Goal: Task Accomplishment & Management: Manage account settings

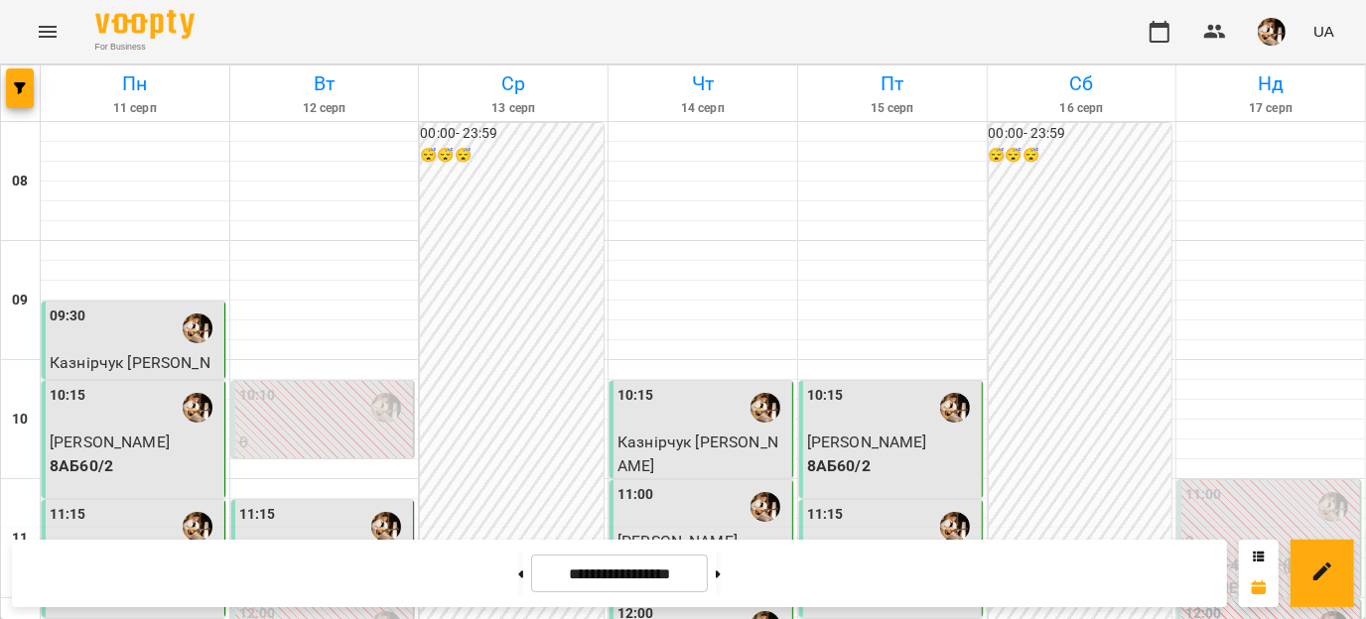
scroll to position [591, 0]
click at [1164, 43] on button "button" at bounding box center [1160, 32] width 48 height 48
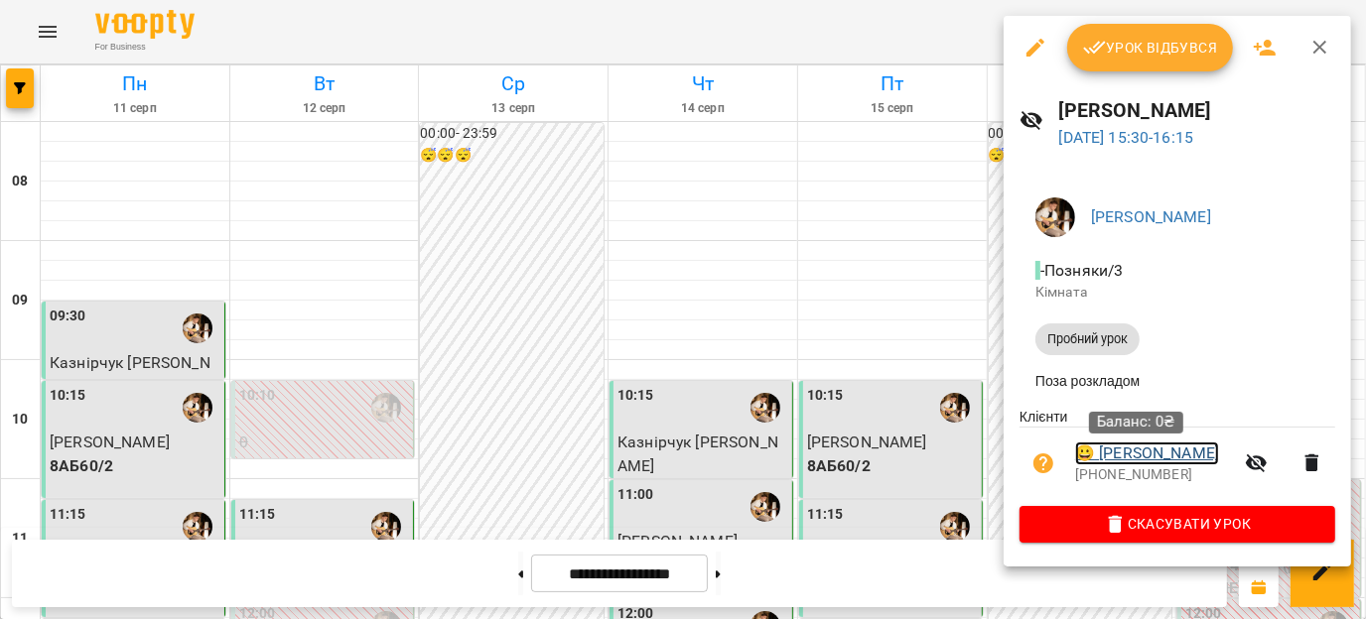
click at [1137, 456] on link "😀 [PERSON_NAME]" at bounding box center [1147, 454] width 144 height 24
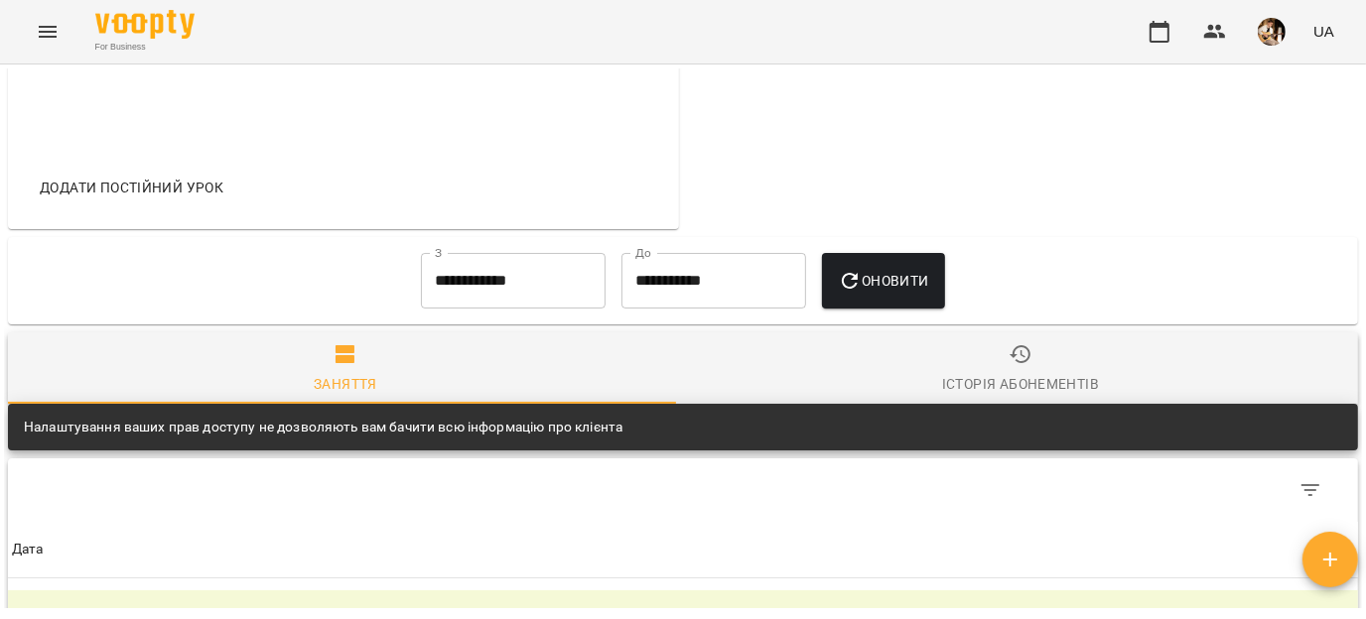
scroll to position [892, 0]
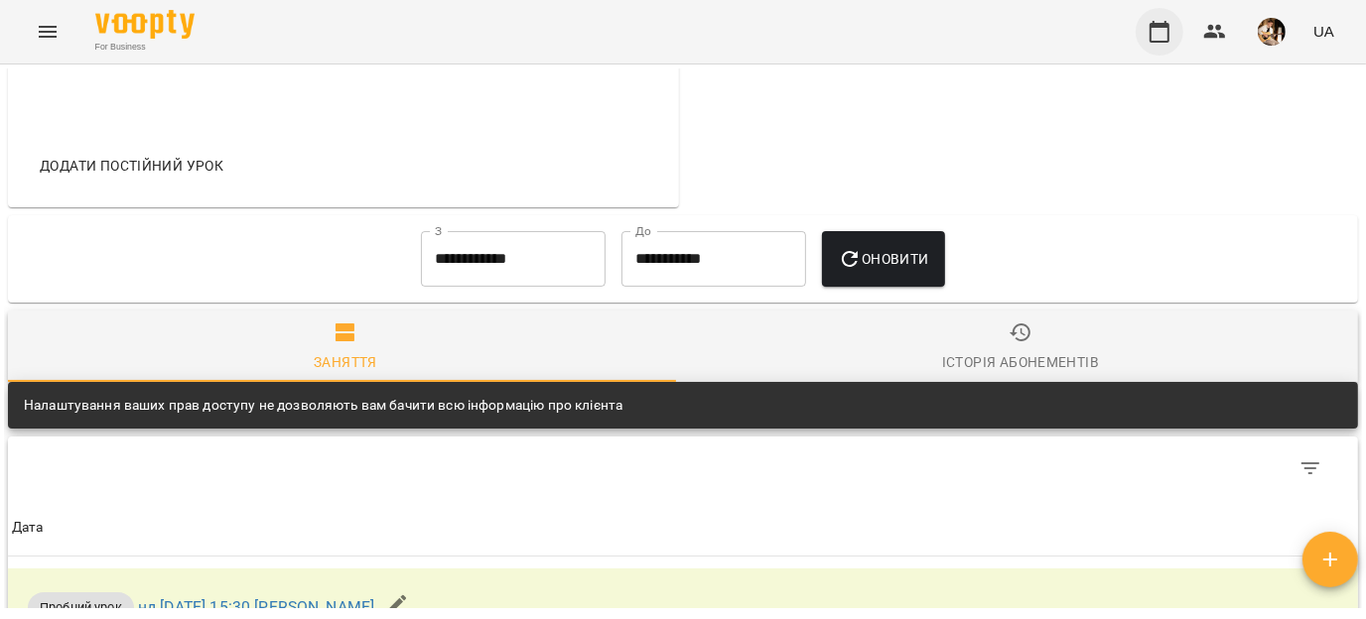
click at [1142, 38] on button "button" at bounding box center [1160, 32] width 48 height 48
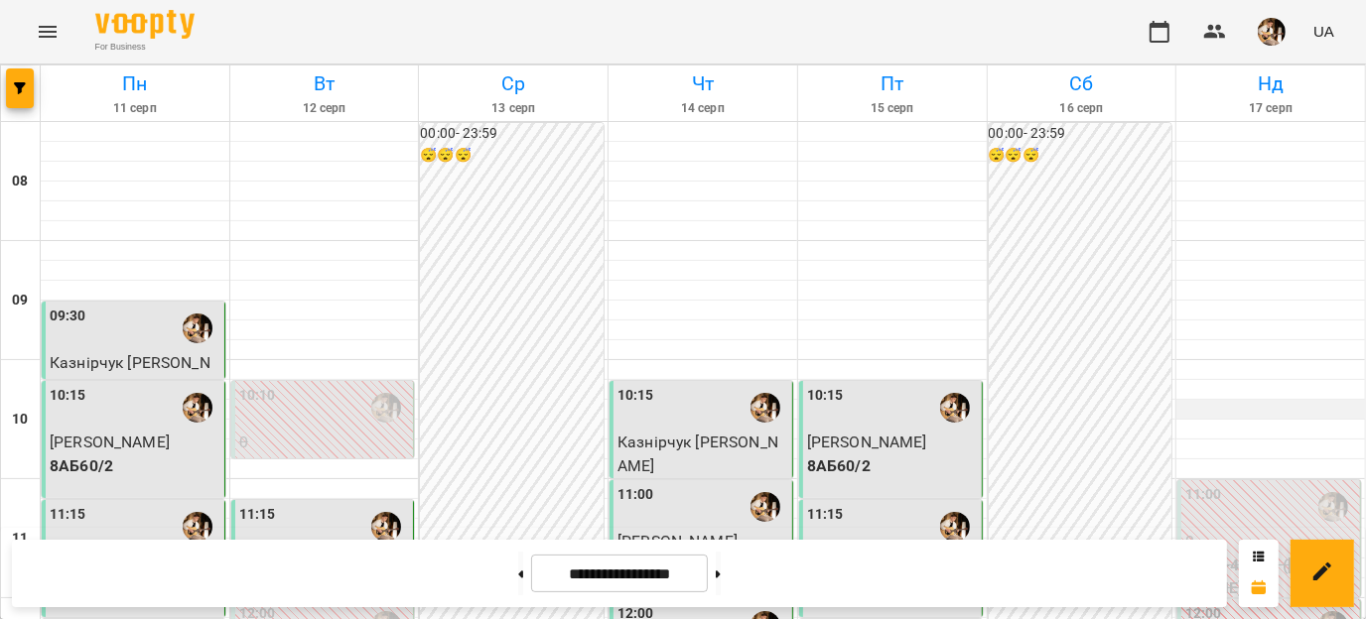
scroll to position [559, 0]
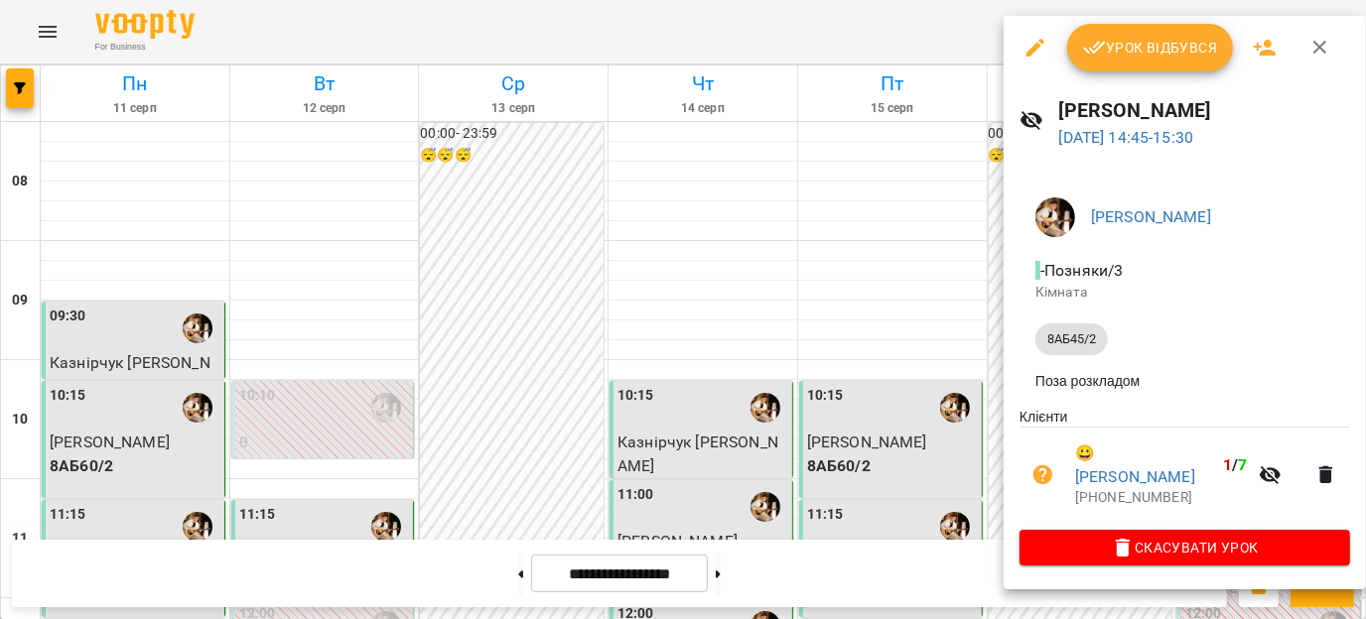
click at [1136, 48] on span "Урок відбувся" at bounding box center [1150, 48] width 135 height 24
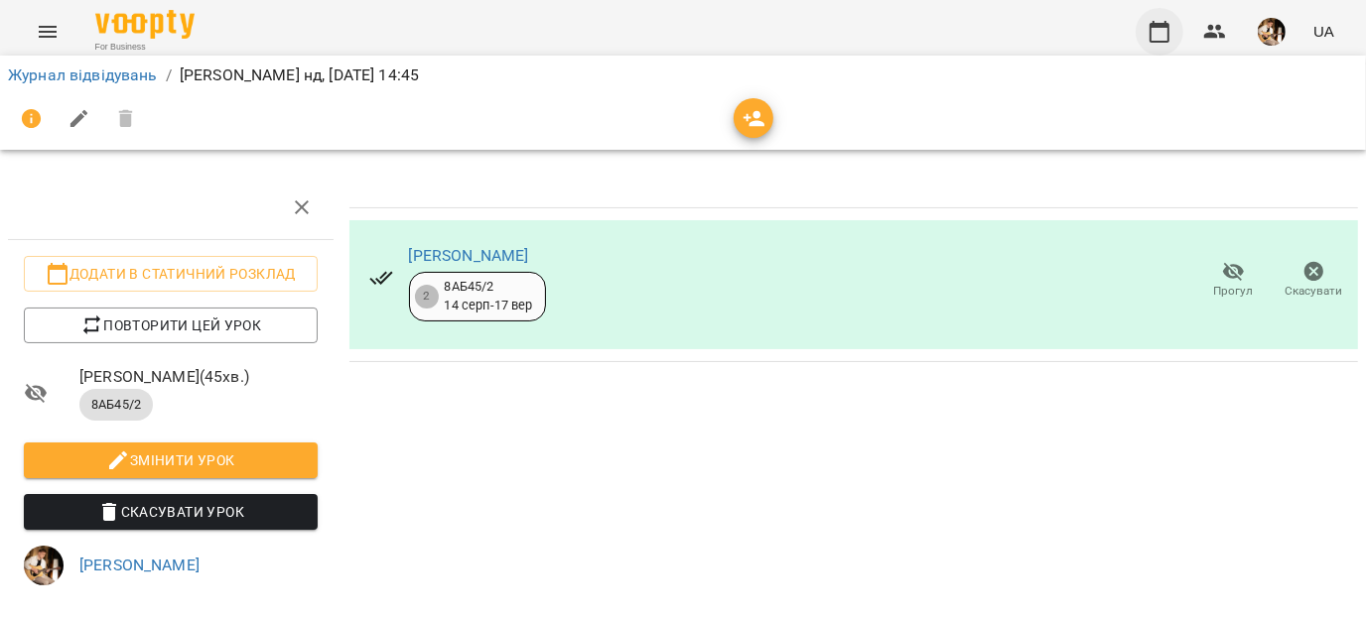
click at [1147, 43] on button "button" at bounding box center [1160, 32] width 48 height 48
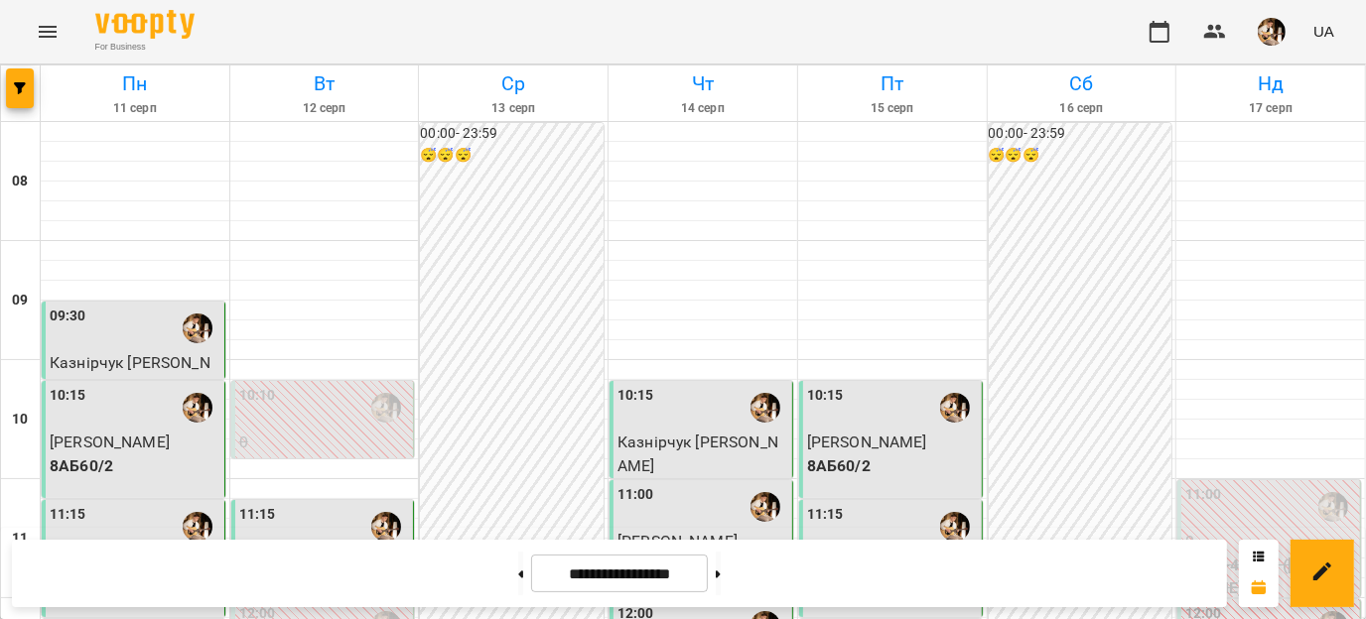
scroll to position [983, 0]
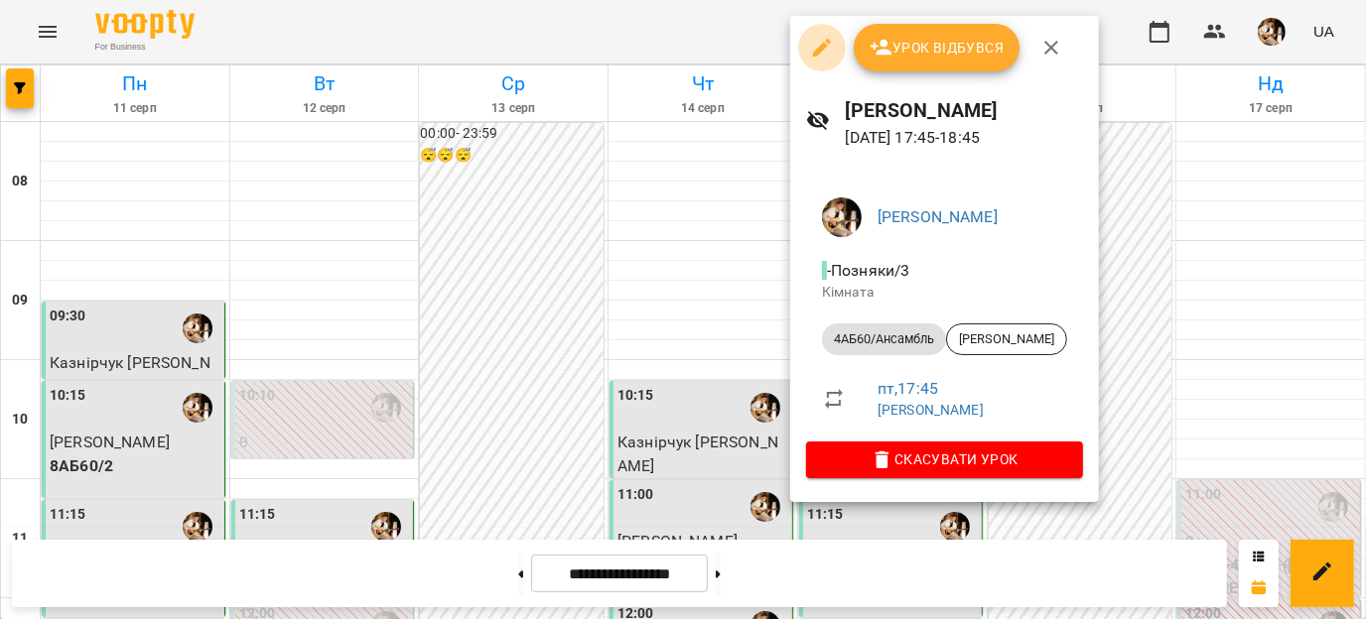
click at [825, 55] on icon "button" at bounding box center [822, 48] width 24 height 24
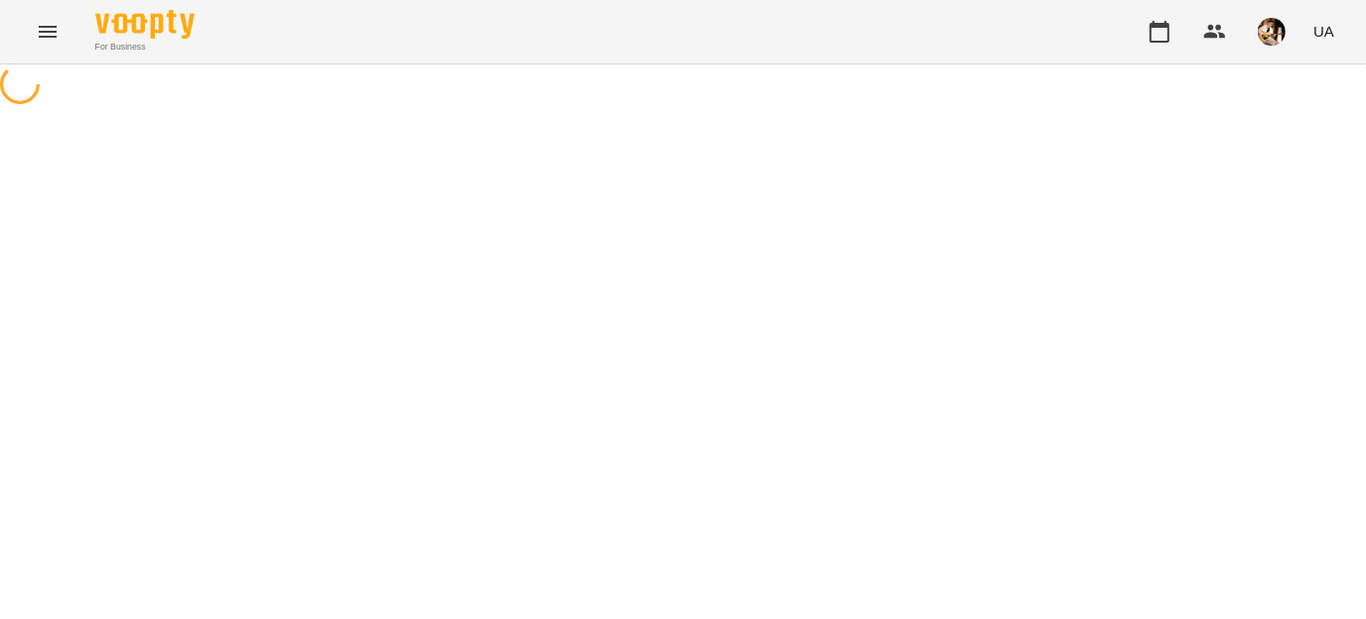
select select "**********"
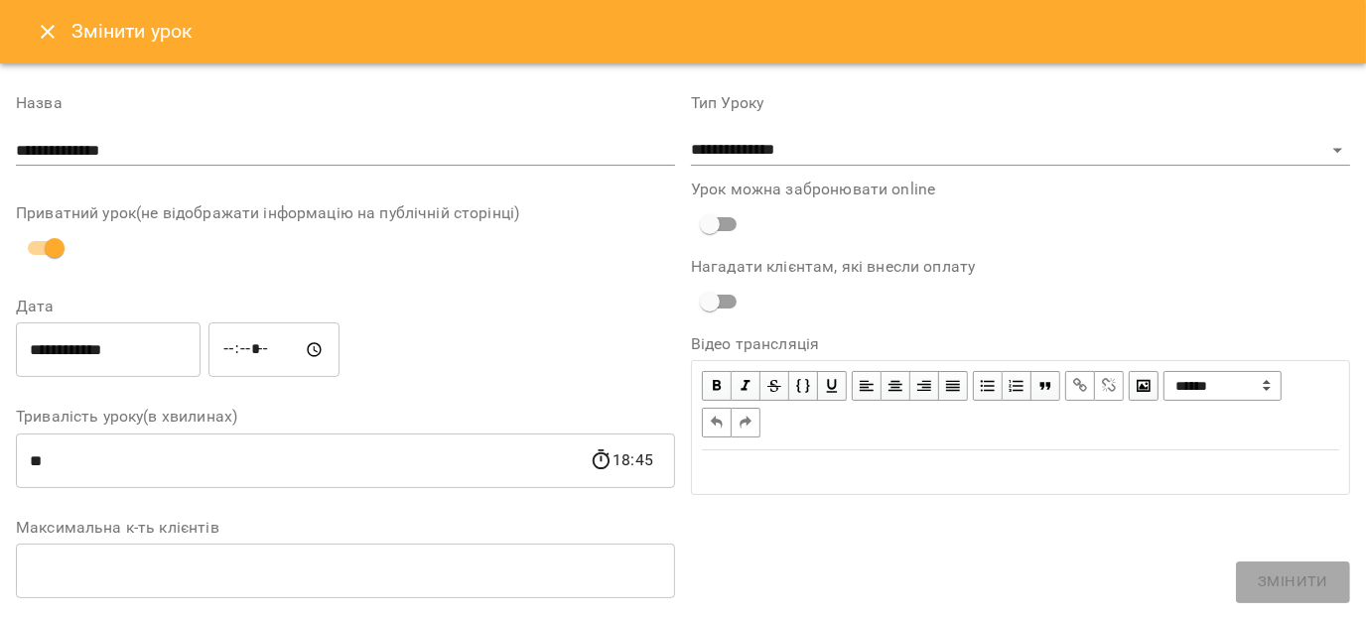
click at [31, 12] on div "Змінити урок" at bounding box center [683, 32] width 1366 height 64
click at [32, 14] on button "Close" at bounding box center [48, 32] width 48 height 48
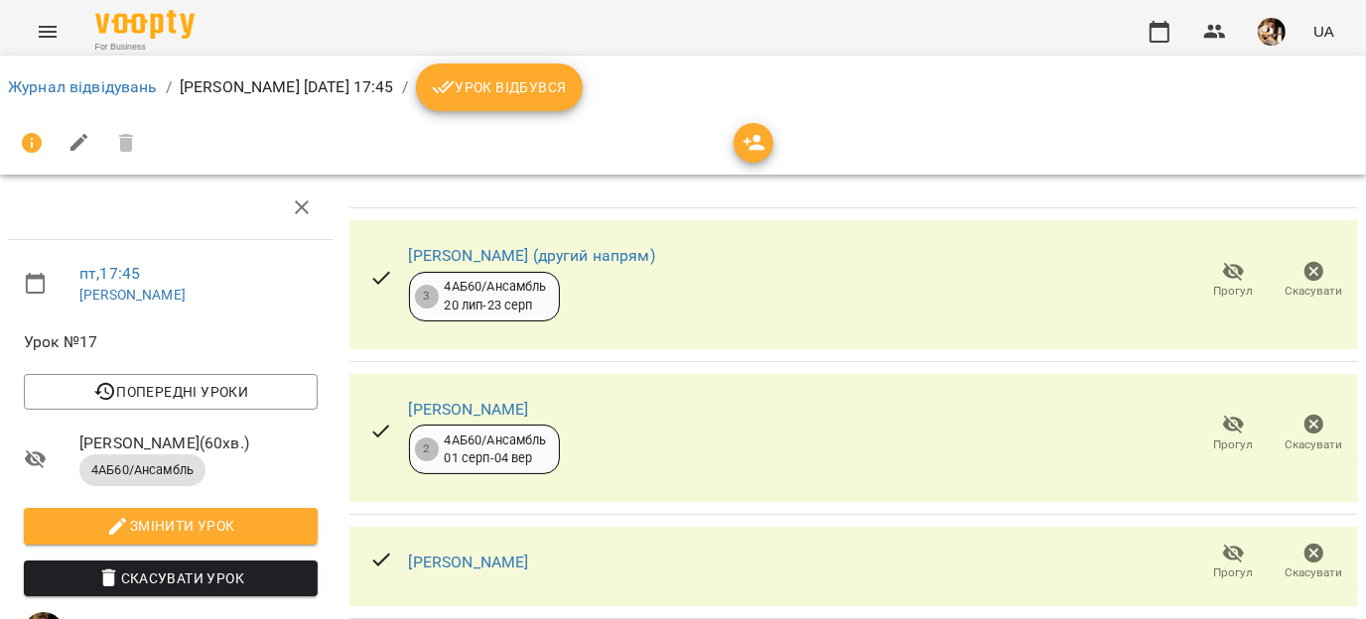
scroll to position [307, 0]
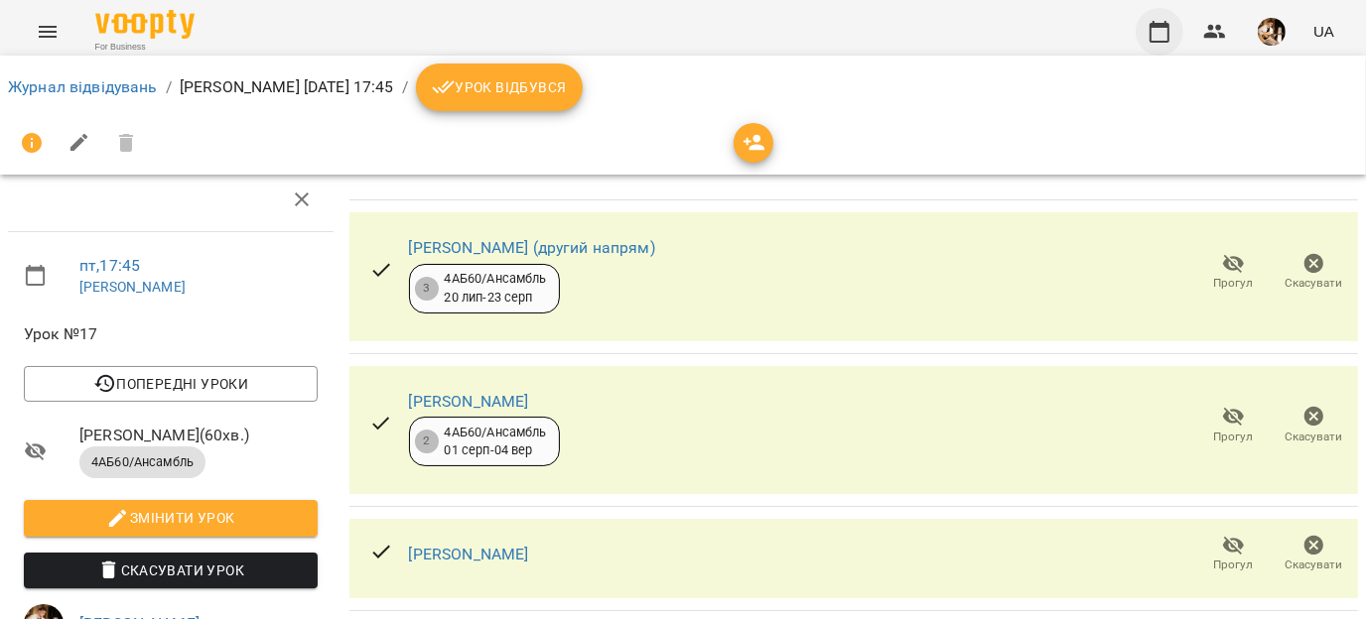
click at [1165, 35] on icon "button" at bounding box center [1160, 32] width 24 height 24
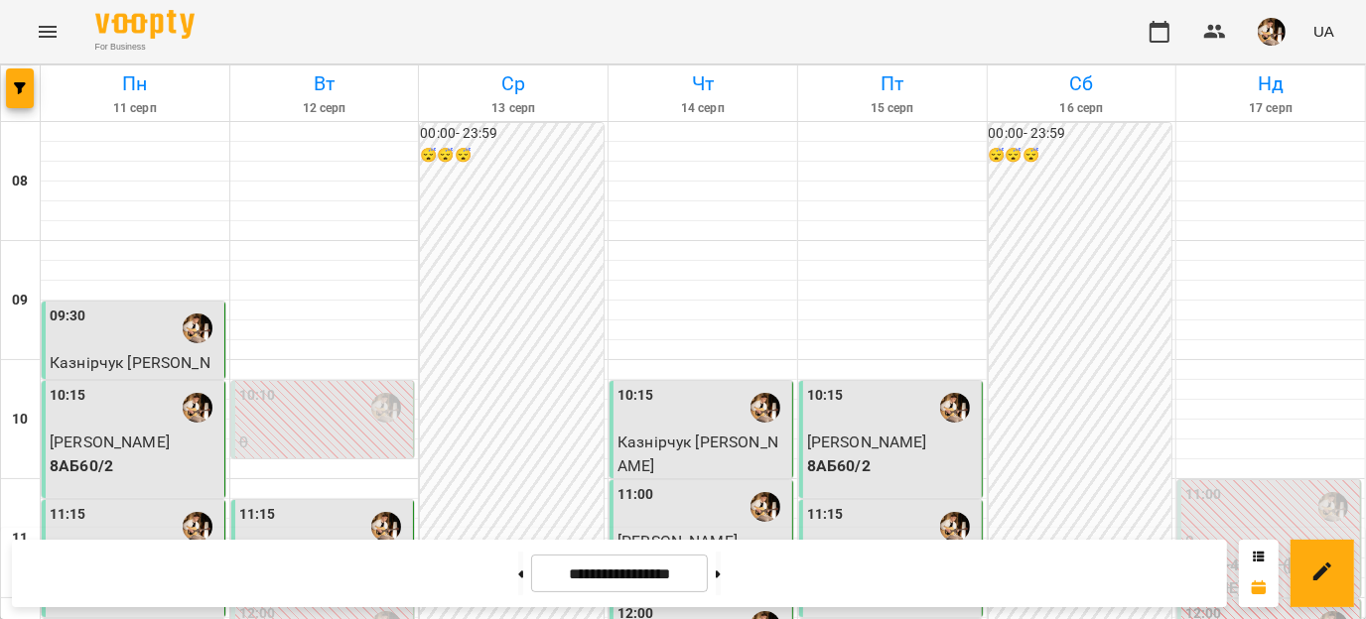
scroll to position [486, 0]
click at [758, 597] on div "**********" at bounding box center [619, 574] width 1215 height 68
click at [721, 576] on button at bounding box center [718, 574] width 5 height 44
type input "**********"
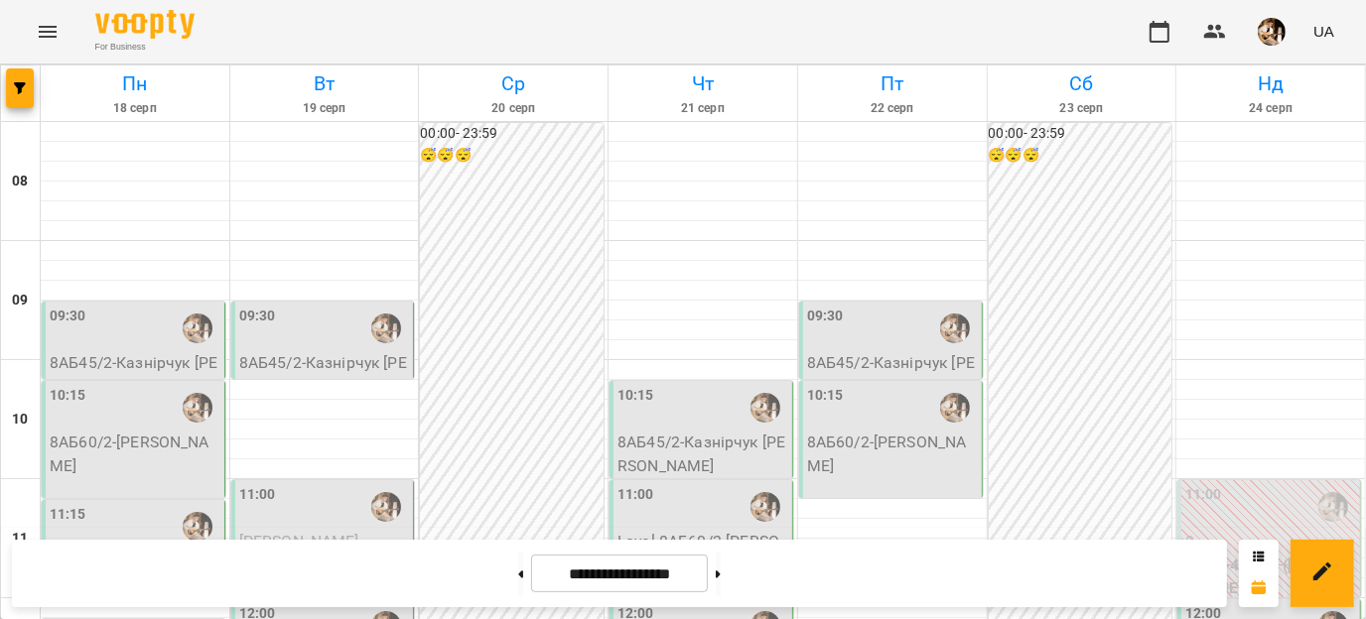
scroll to position [363, 0]
click at [1154, 34] on icon "button" at bounding box center [1160, 32] width 24 height 24
click at [448, 584] on div "**********" at bounding box center [619, 574] width 1215 height 68
click at [518, 581] on button at bounding box center [520, 574] width 5 height 44
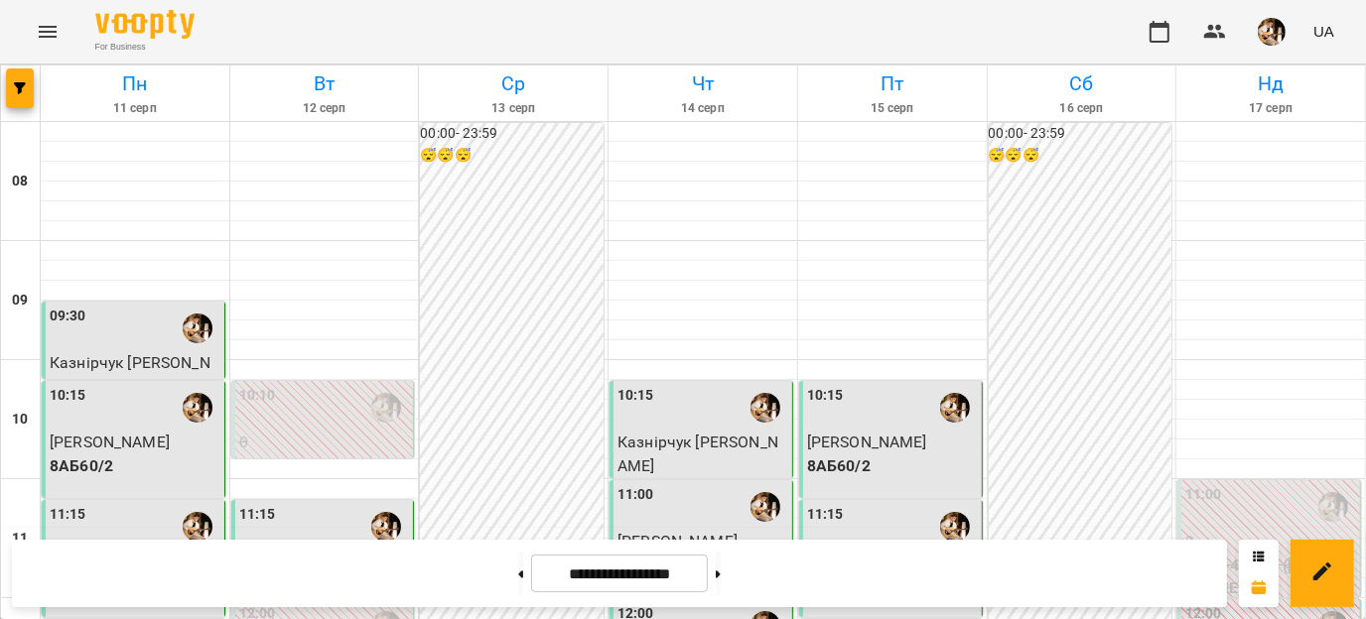
scroll to position [829, 0]
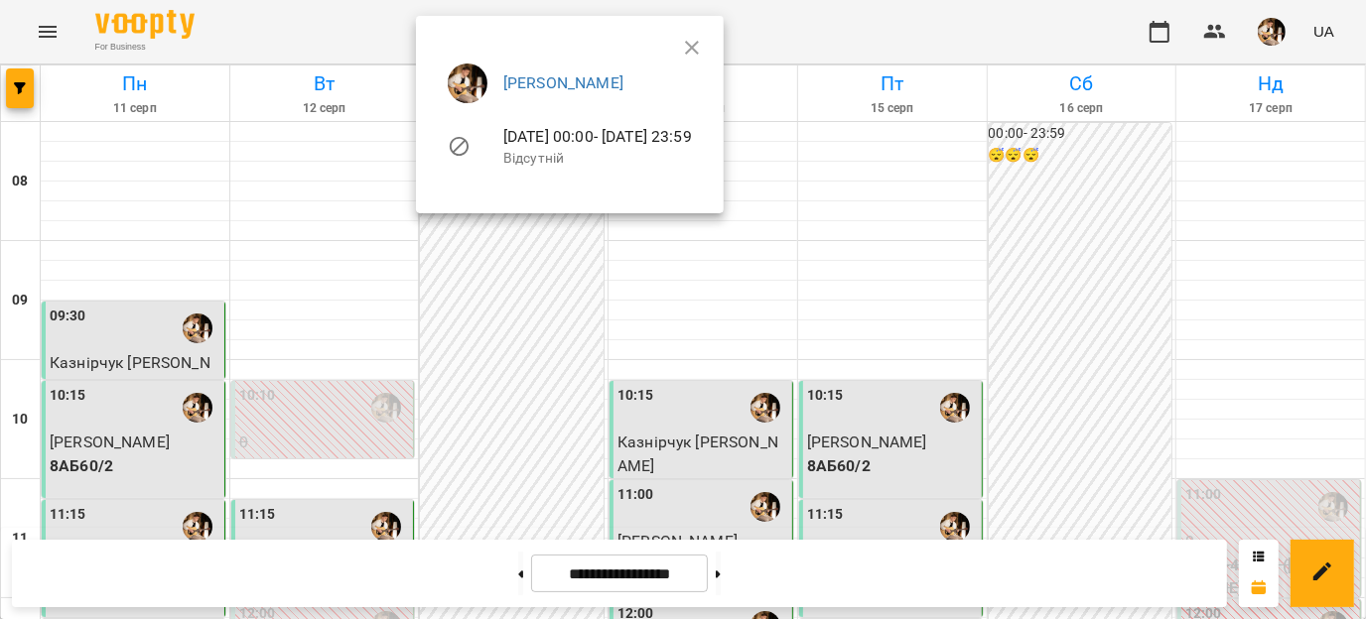
drag, startPoint x: 968, startPoint y: 263, endPoint x: 1011, endPoint y: 261, distance: 42.7
click at [1011, 261] on div at bounding box center [683, 309] width 1366 height 619
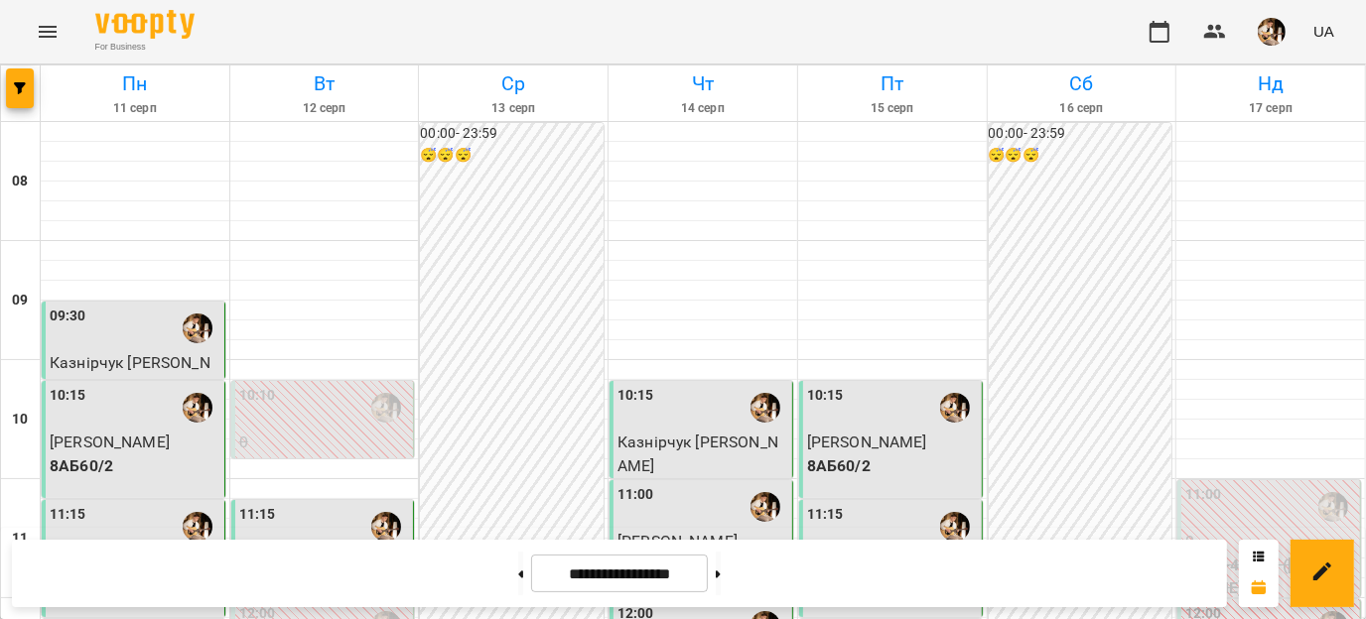
scroll to position [579, 0]
click at [721, 565] on button at bounding box center [718, 574] width 5 height 44
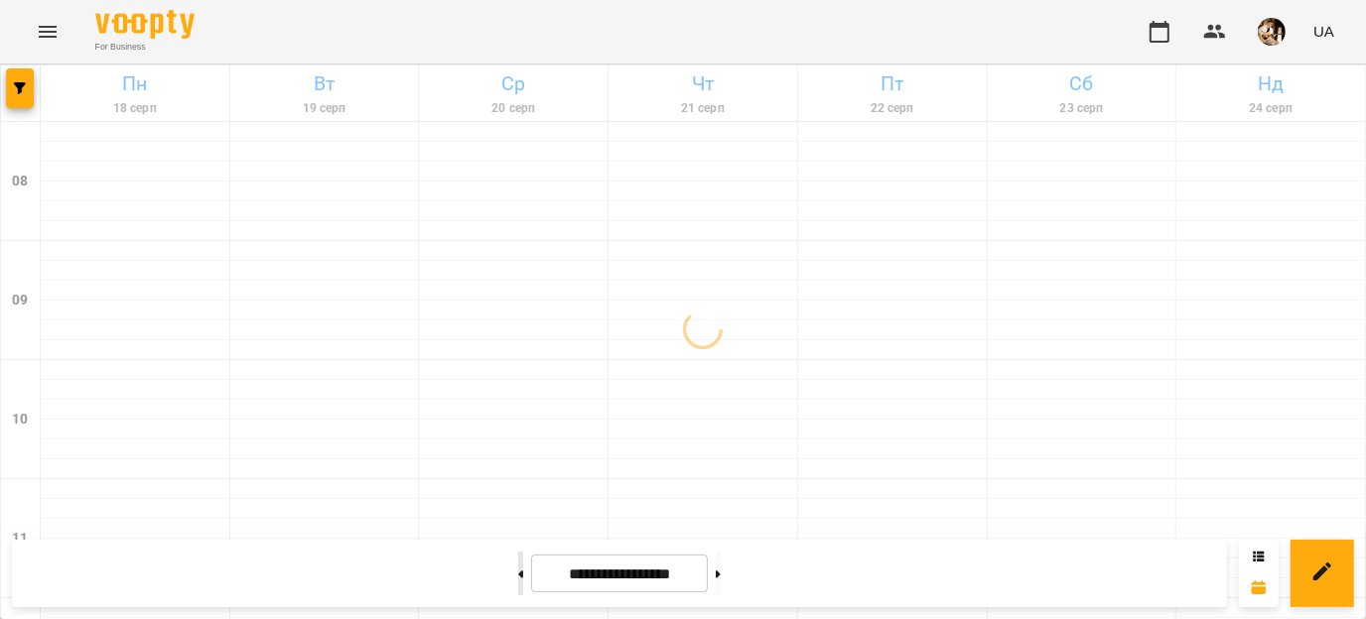
click at [518, 575] on button at bounding box center [520, 574] width 5 height 44
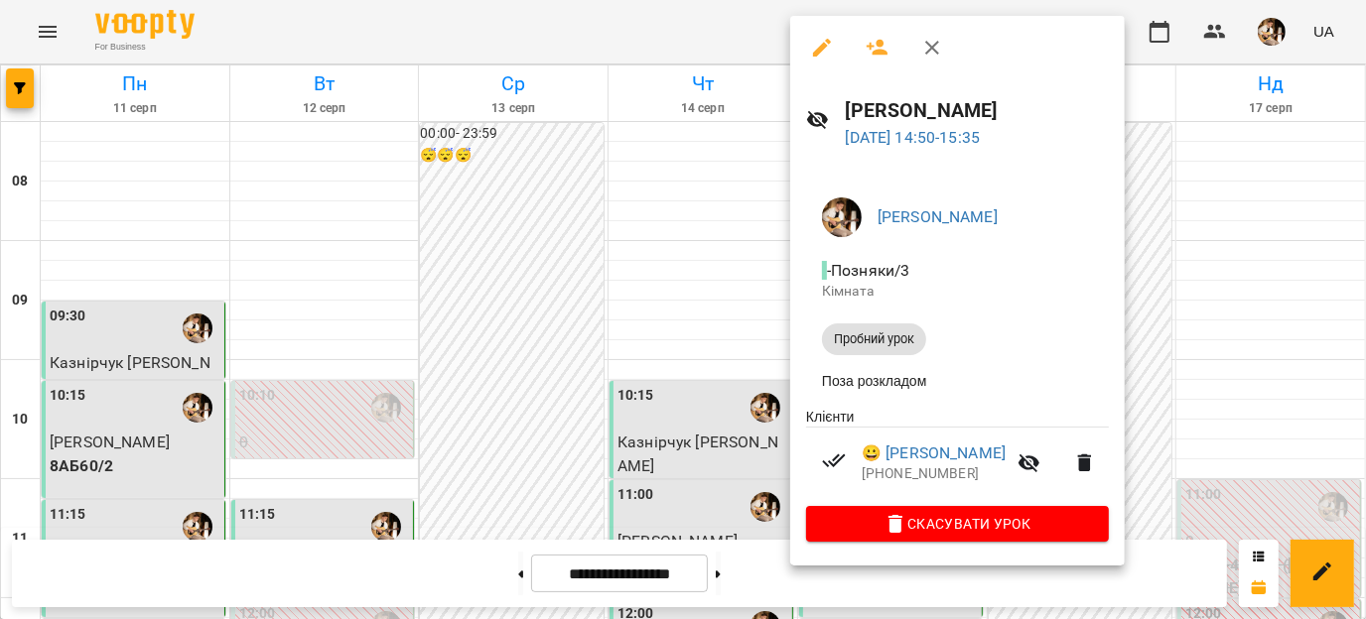
click at [735, 575] on div at bounding box center [683, 309] width 1366 height 619
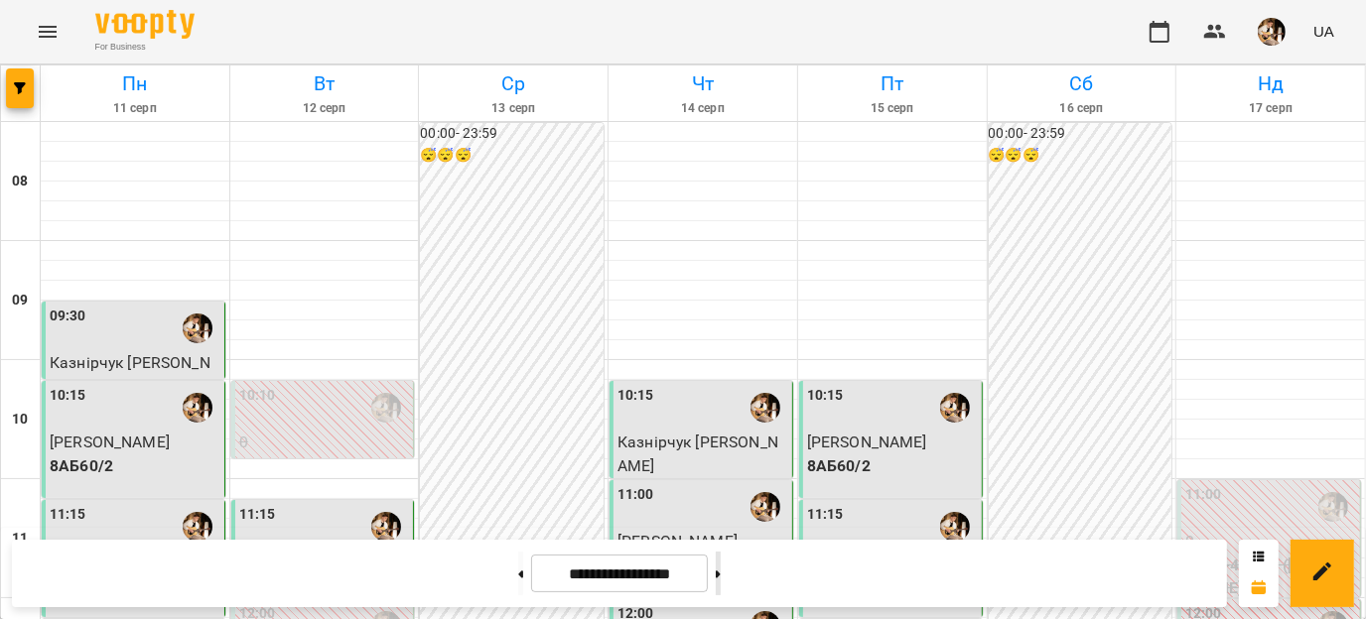
click at [721, 575] on button at bounding box center [718, 574] width 5 height 44
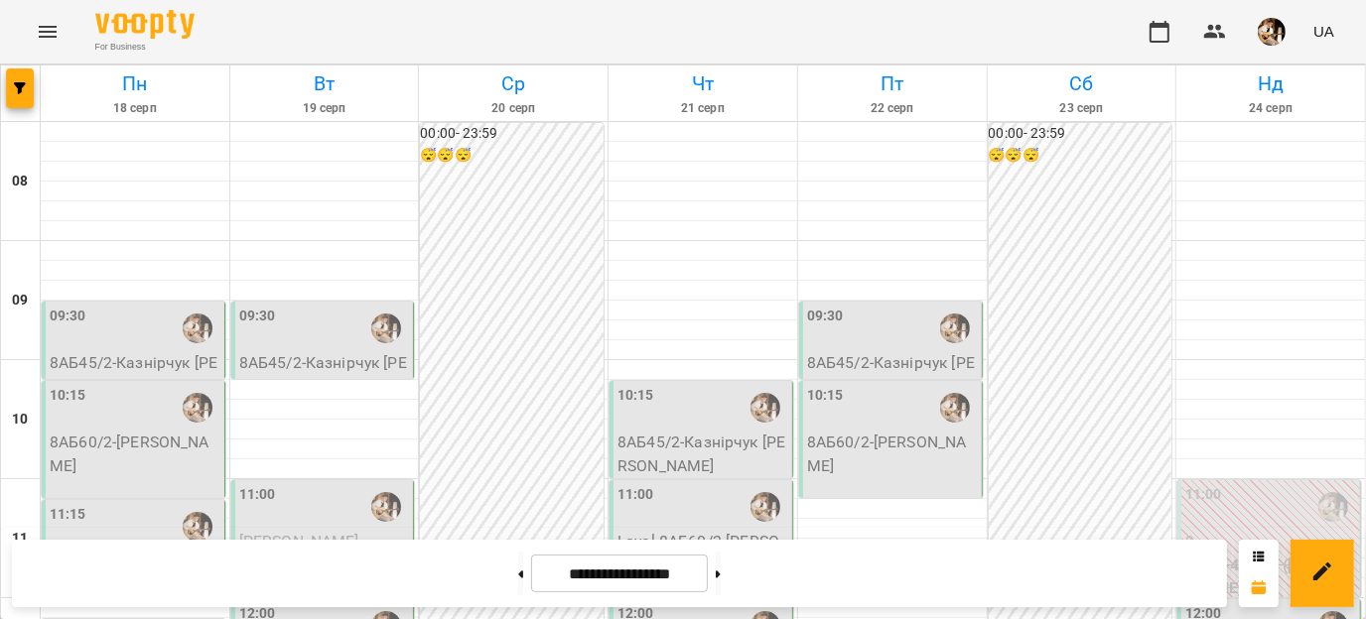
scroll to position [1140, 0]
click at [518, 577] on button at bounding box center [520, 574] width 5 height 44
type input "**********"
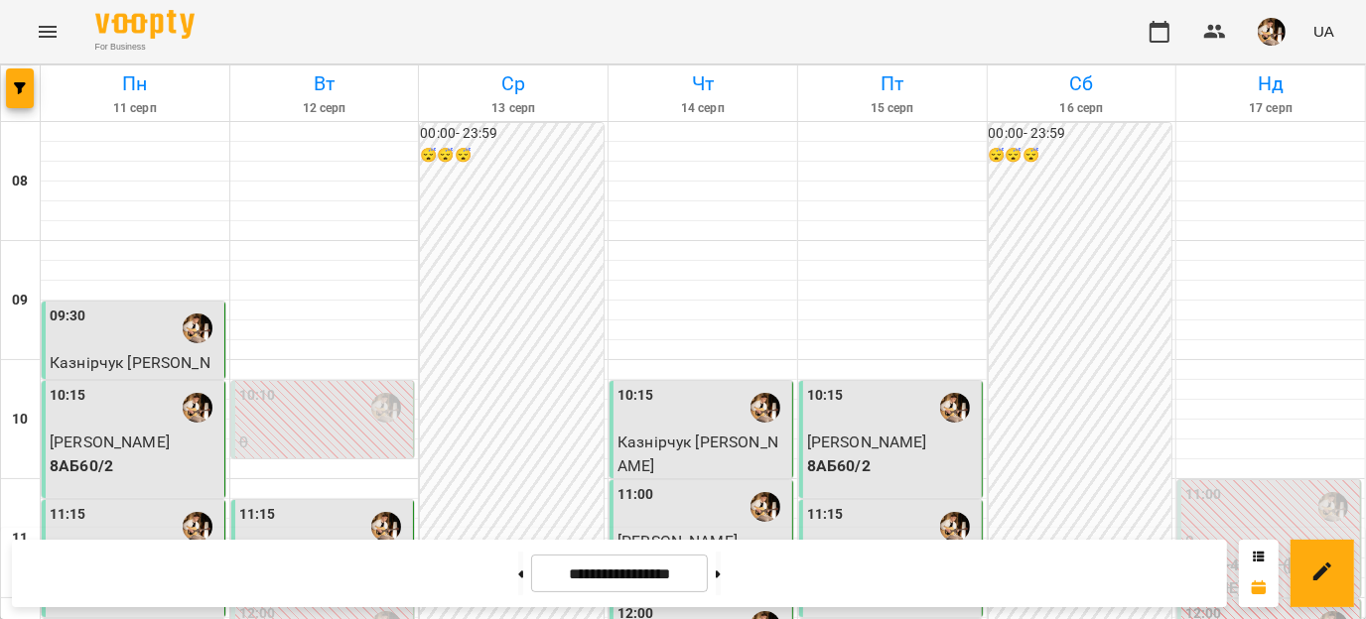
scroll to position [911, 0]
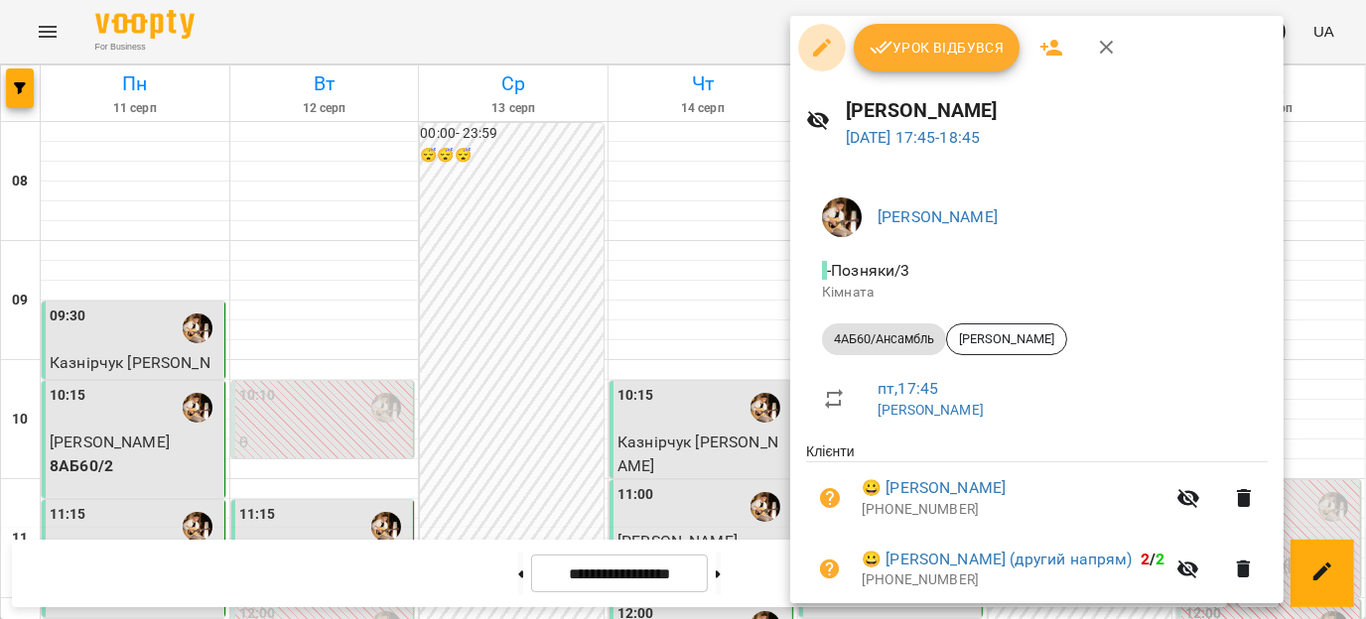
click at [810, 48] on icon "button" at bounding box center [822, 48] width 24 height 24
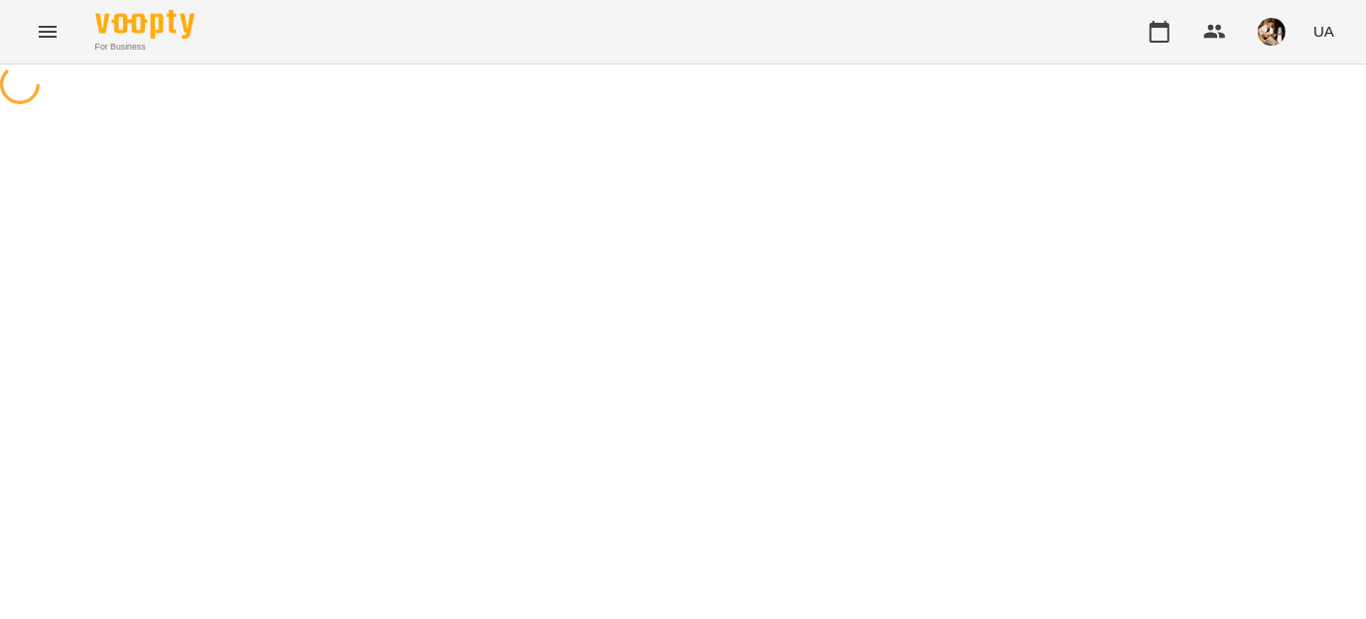
select select "**********"
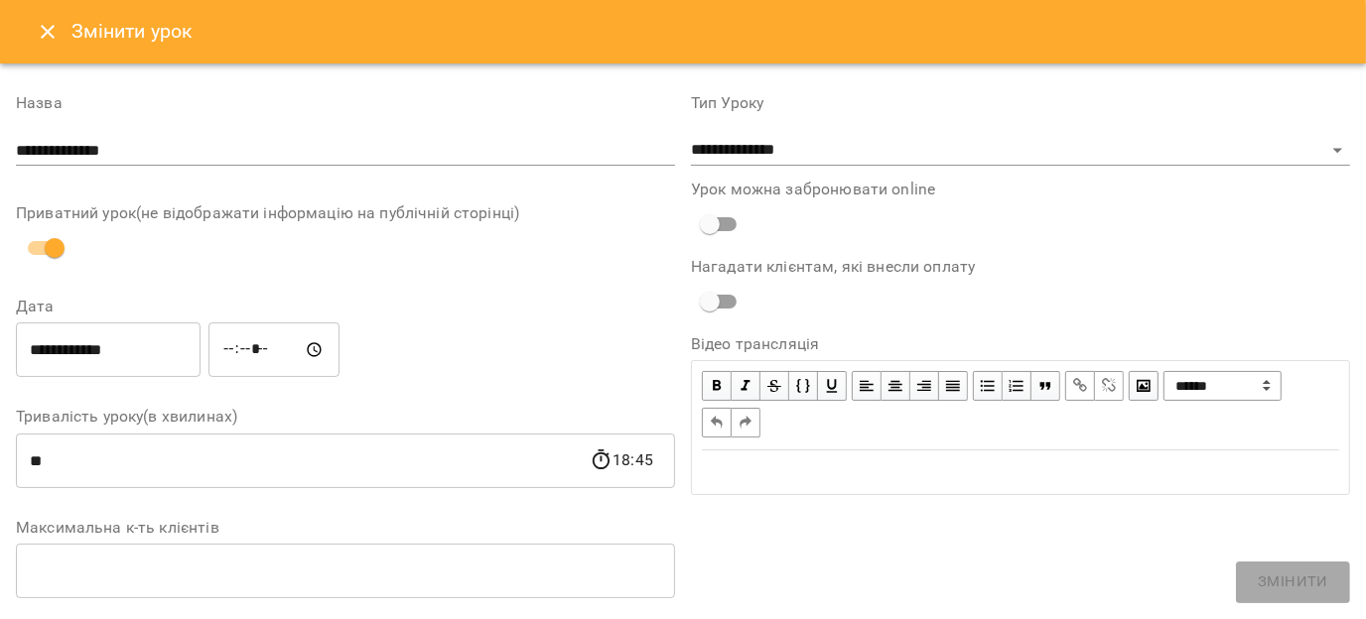
click at [48, 34] on icon "Close" at bounding box center [48, 32] width 24 height 24
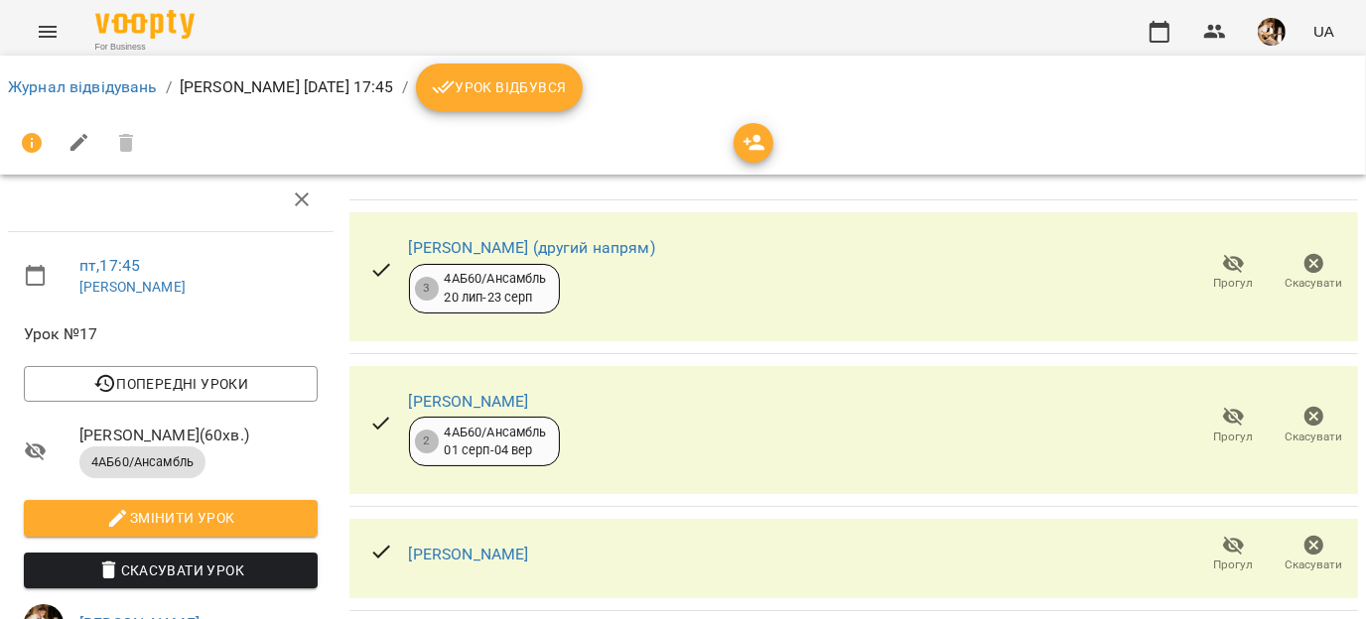
scroll to position [307, 0]
click at [173, 559] on span "Скасувати Урок" at bounding box center [171, 571] width 262 height 24
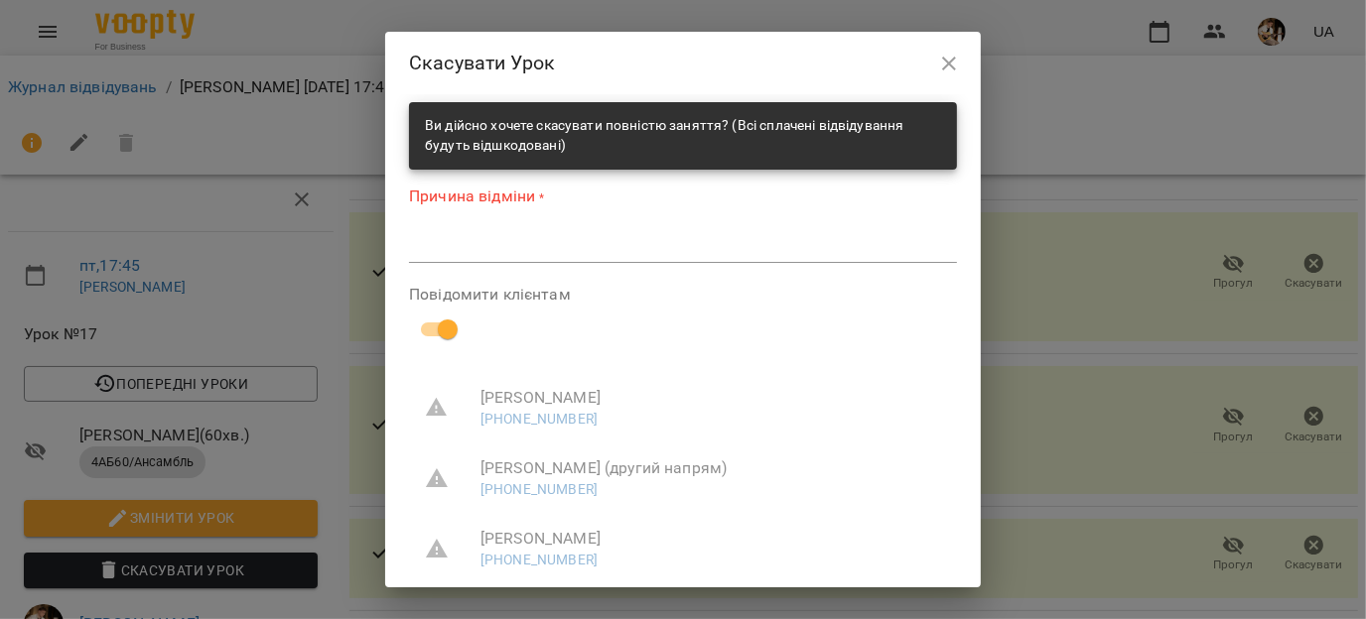
click at [600, 251] on textarea at bounding box center [683, 246] width 548 height 19
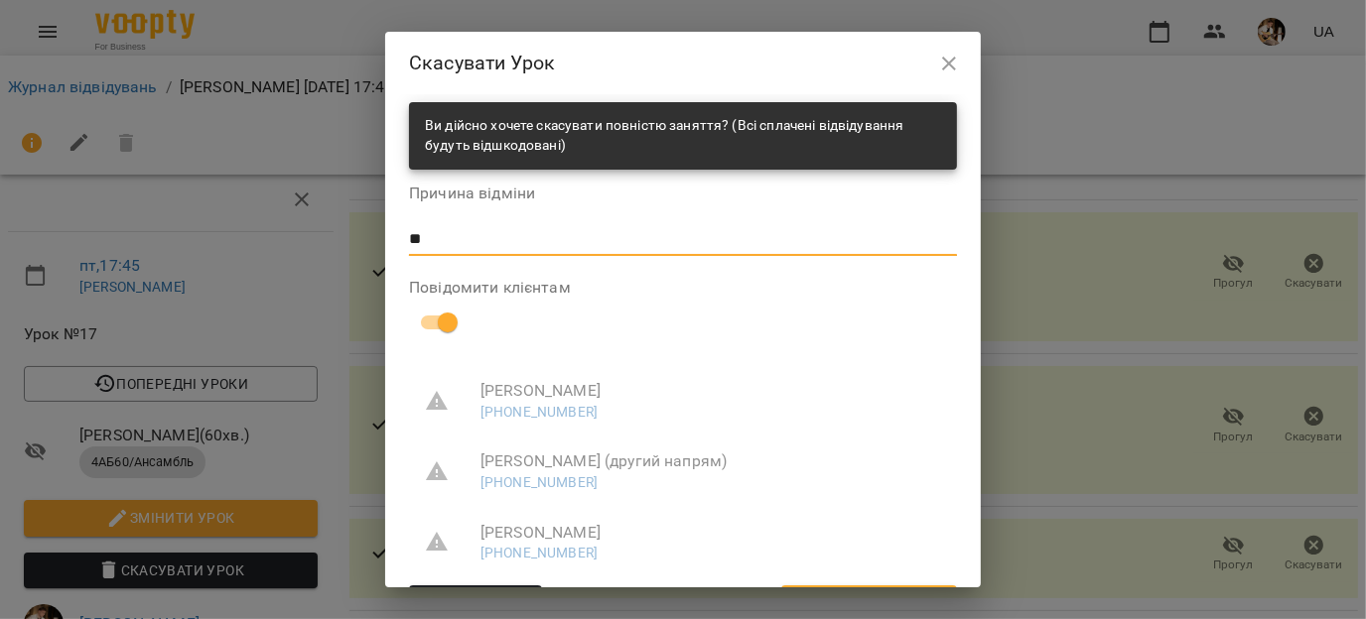
type textarea "*"
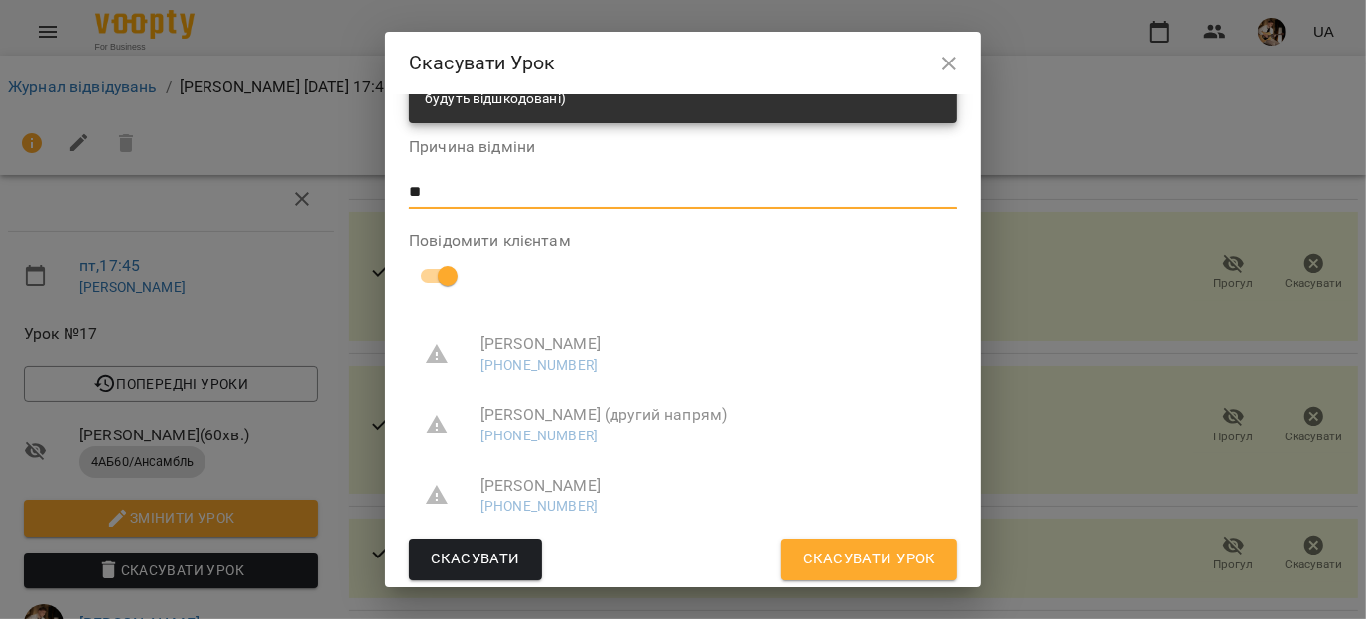
type textarea "**"
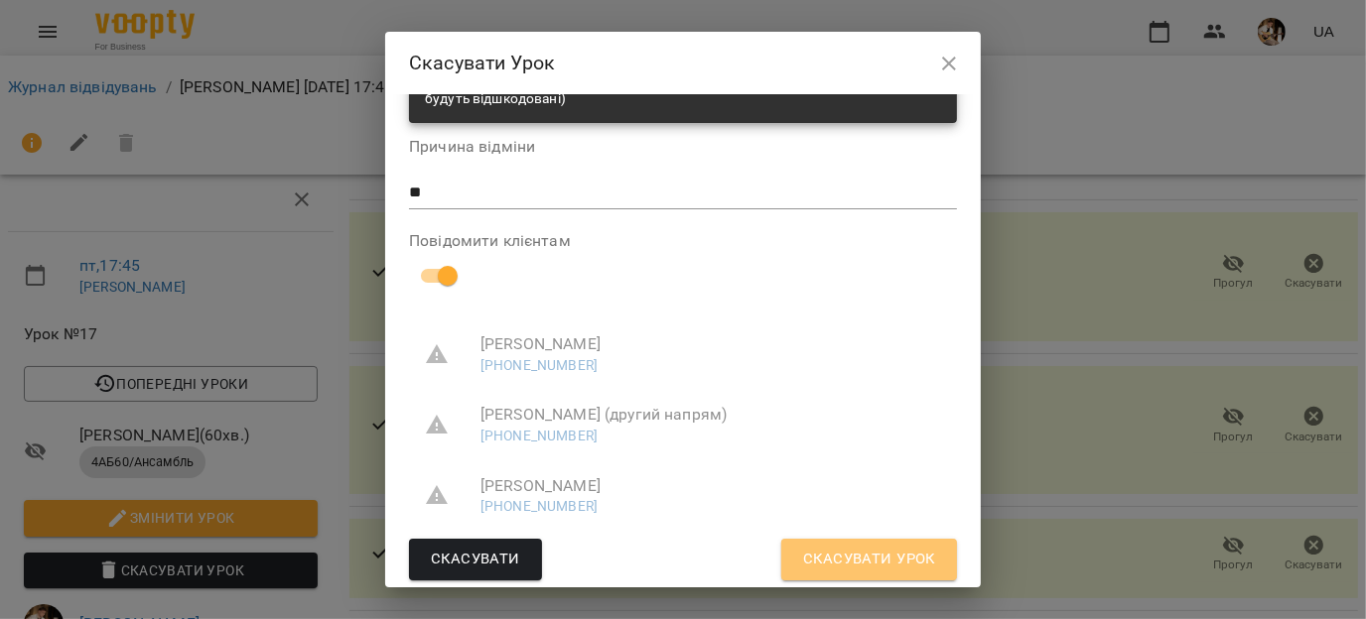
click at [863, 554] on span "Скасувати Урок" at bounding box center [869, 560] width 132 height 26
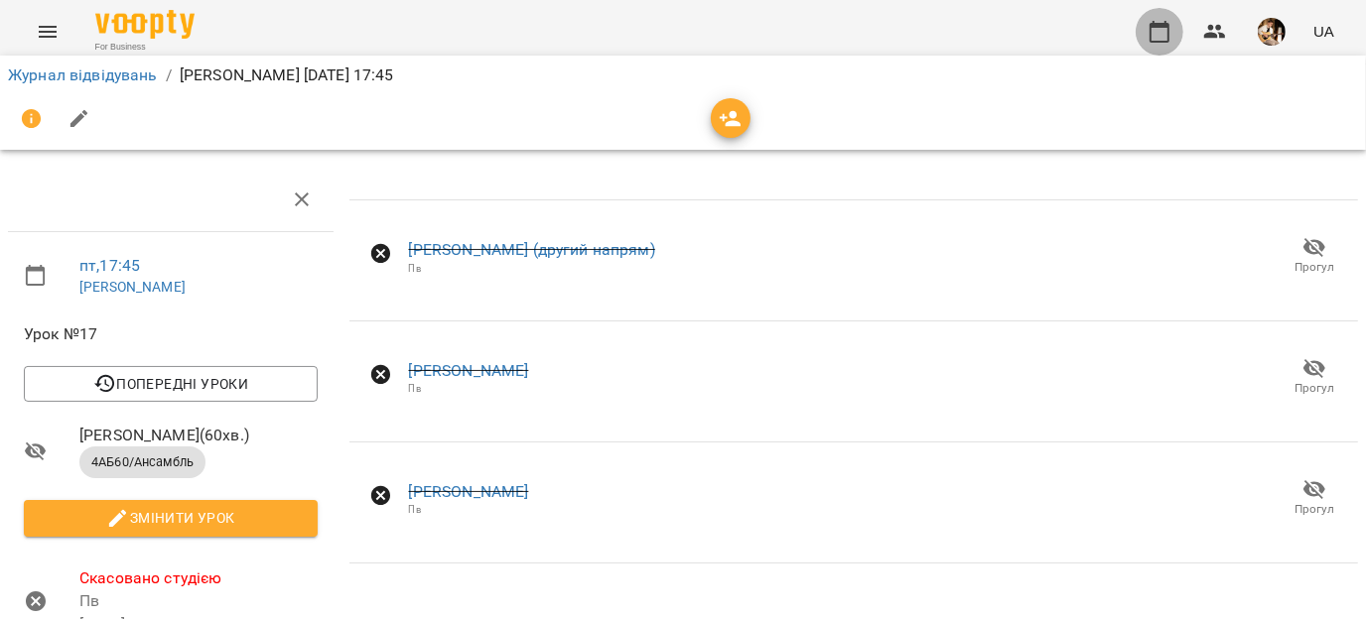
click at [1158, 34] on icon "button" at bounding box center [1160, 32] width 24 height 24
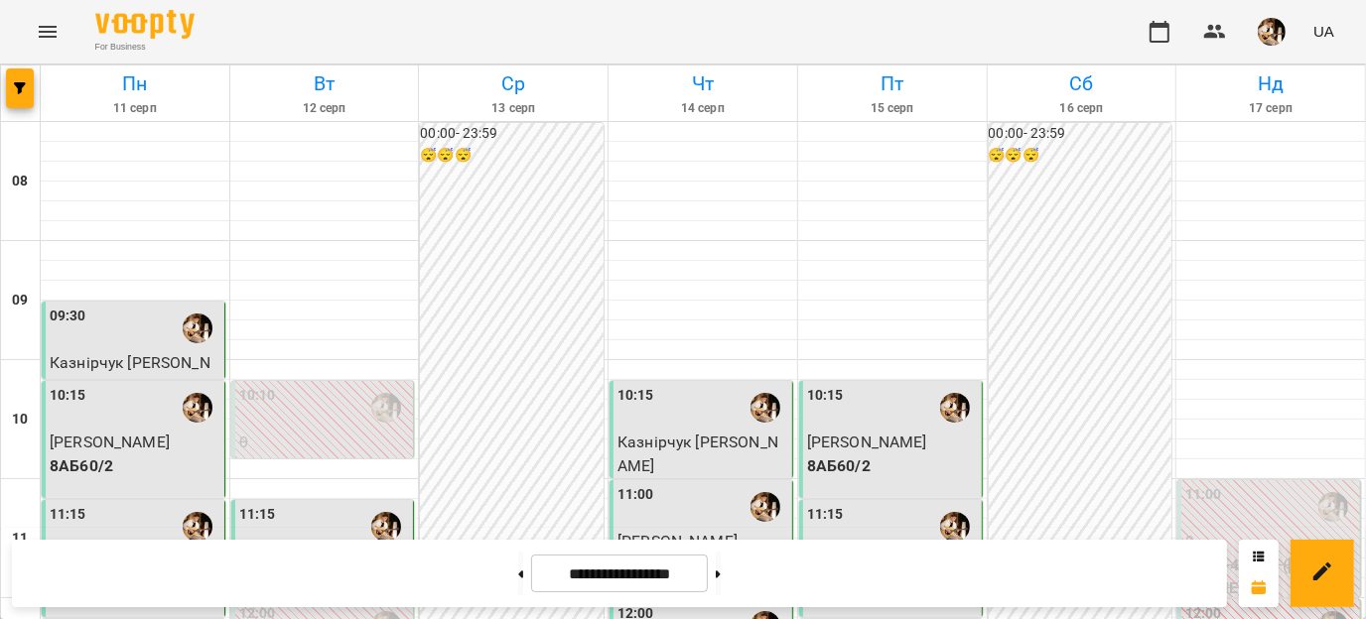
scroll to position [790, 0]
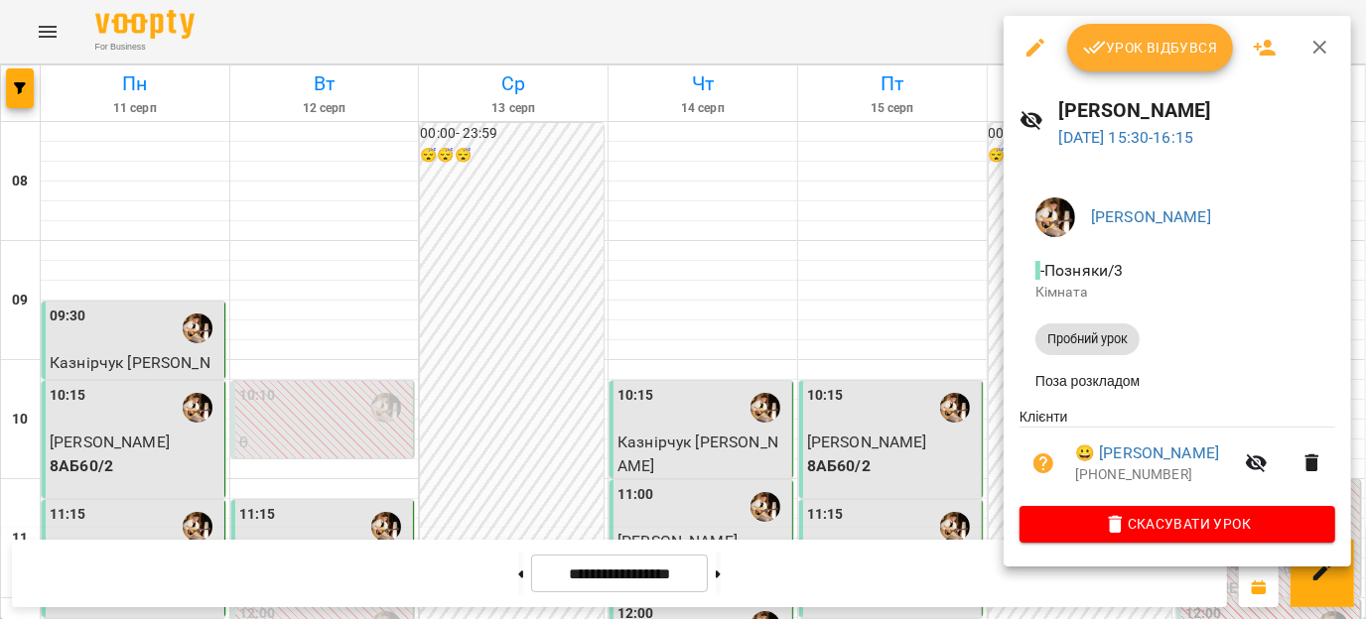
click at [1313, 47] on icon "button" at bounding box center [1320, 48] width 24 height 24
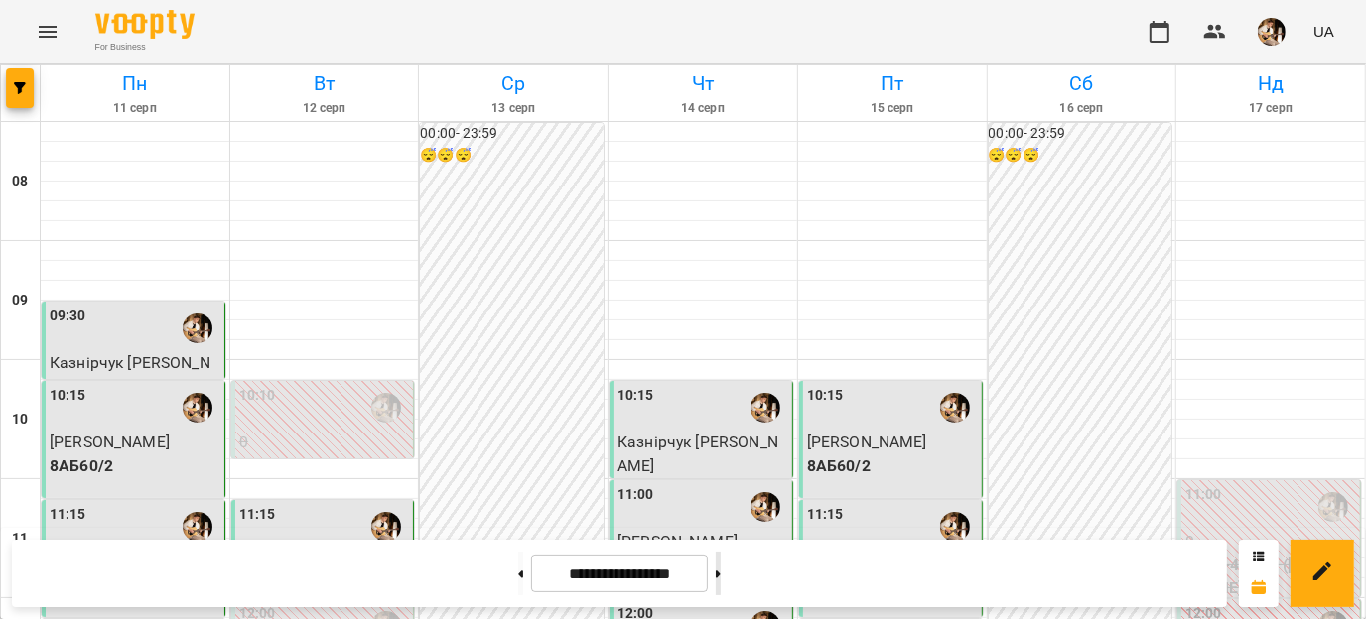
click at [721, 569] on button at bounding box center [718, 574] width 5 height 44
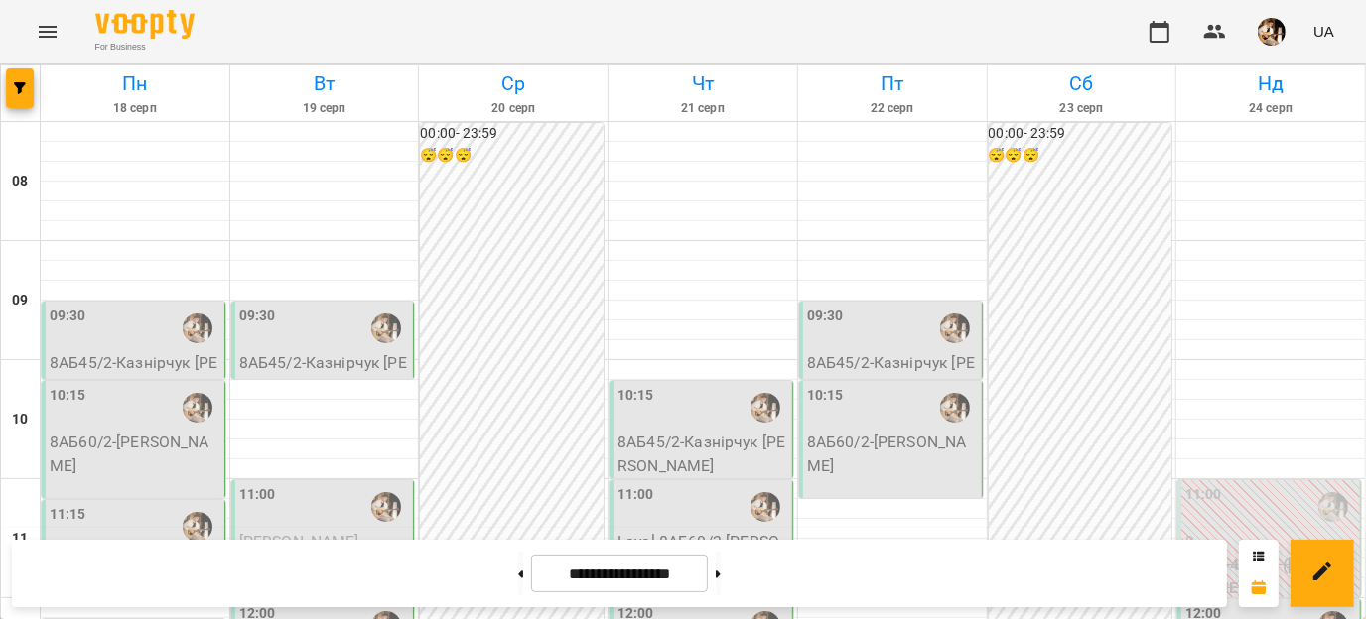
scroll to position [1140, 0]
click at [518, 586] on button at bounding box center [520, 574] width 5 height 44
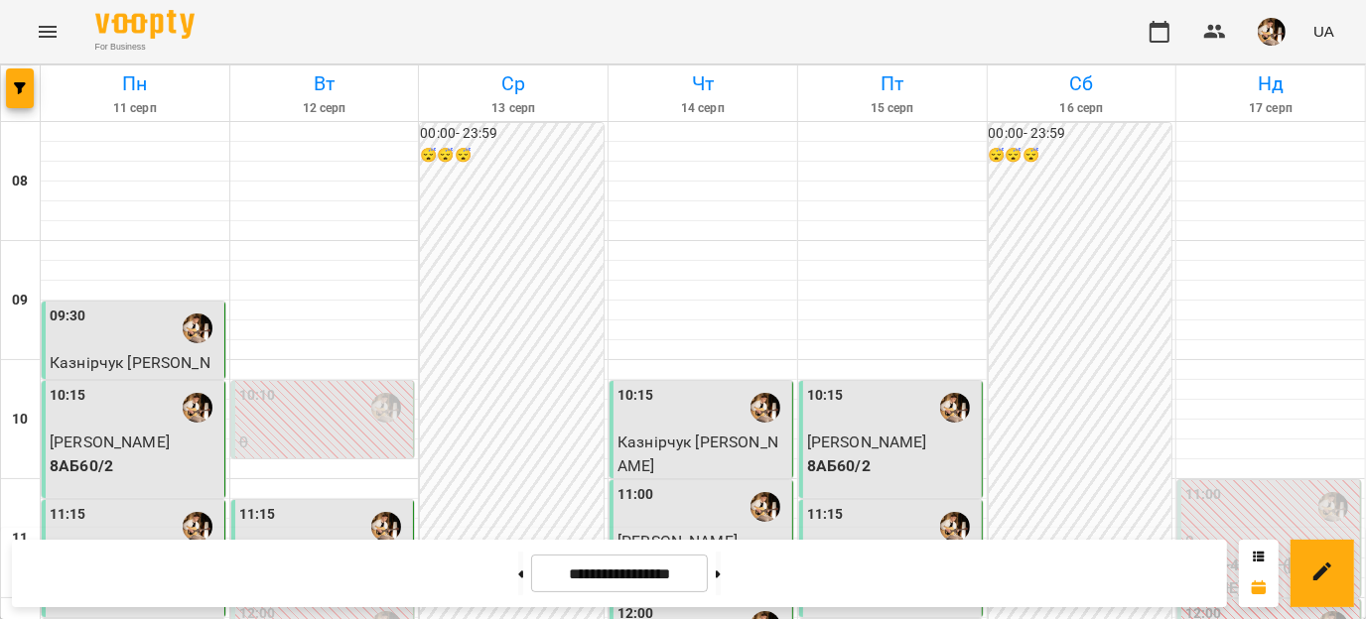
scroll to position [910, 0]
click at [721, 582] on button at bounding box center [718, 574] width 5 height 44
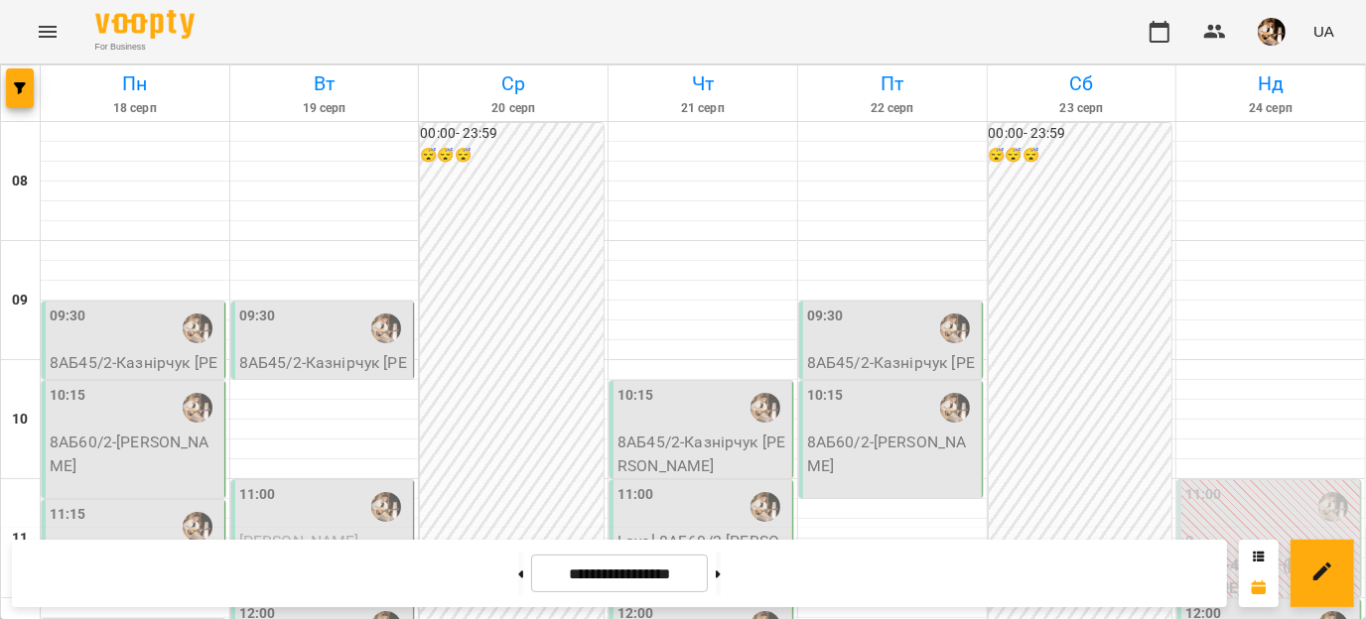
scroll to position [690, 0]
click at [518, 580] on button at bounding box center [520, 574] width 5 height 44
type input "**********"
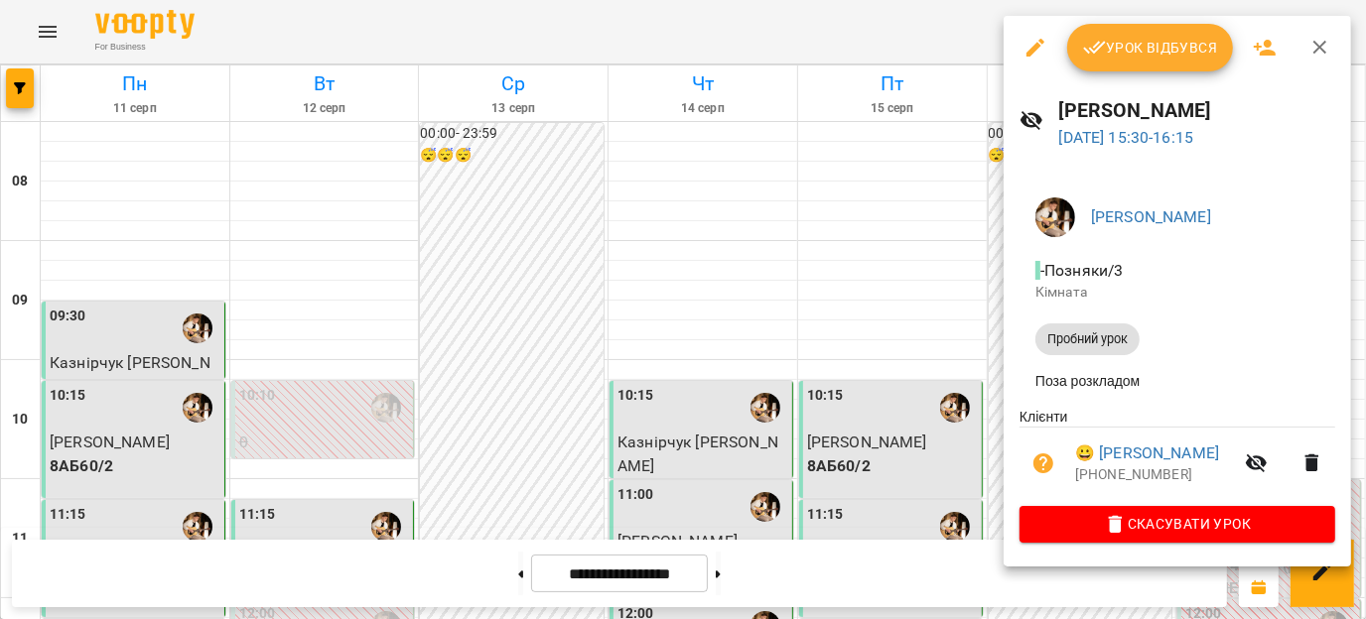
click at [987, 286] on div at bounding box center [683, 309] width 1366 height 619
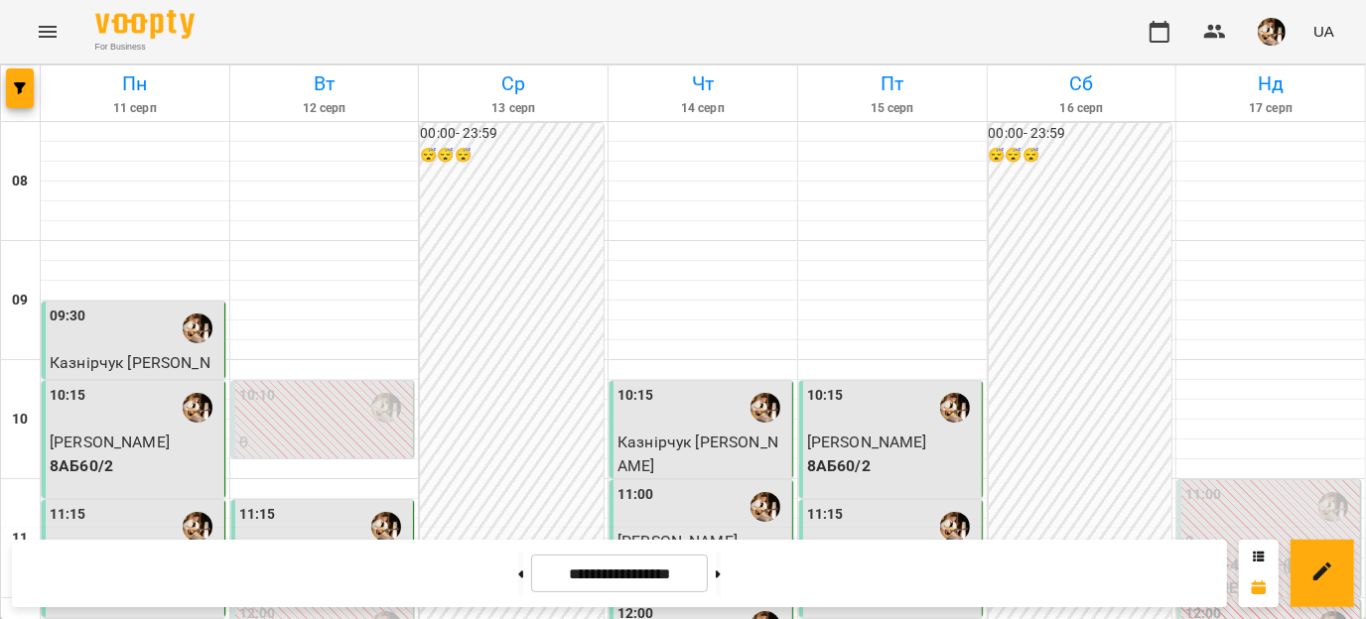
scroll to position [758, 0]
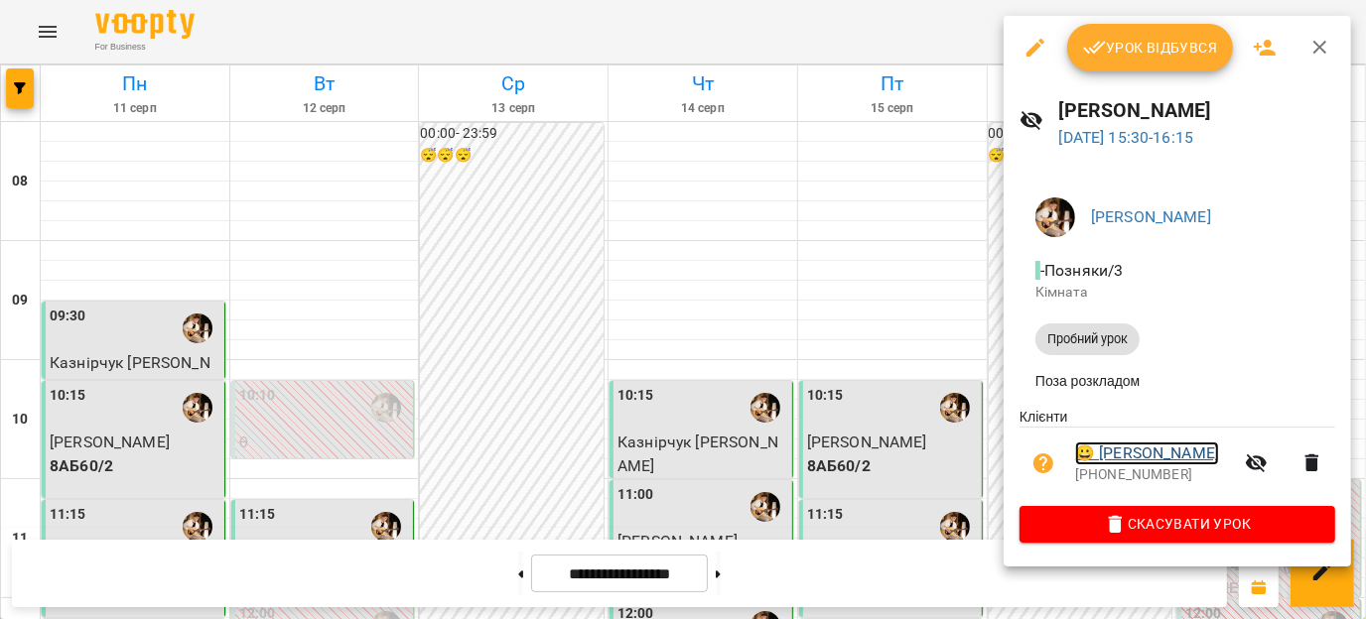
click at [1125, 451] on link "😀 [PERSON_NAME]" at bounding box center [1147, 454] width 144 height 24
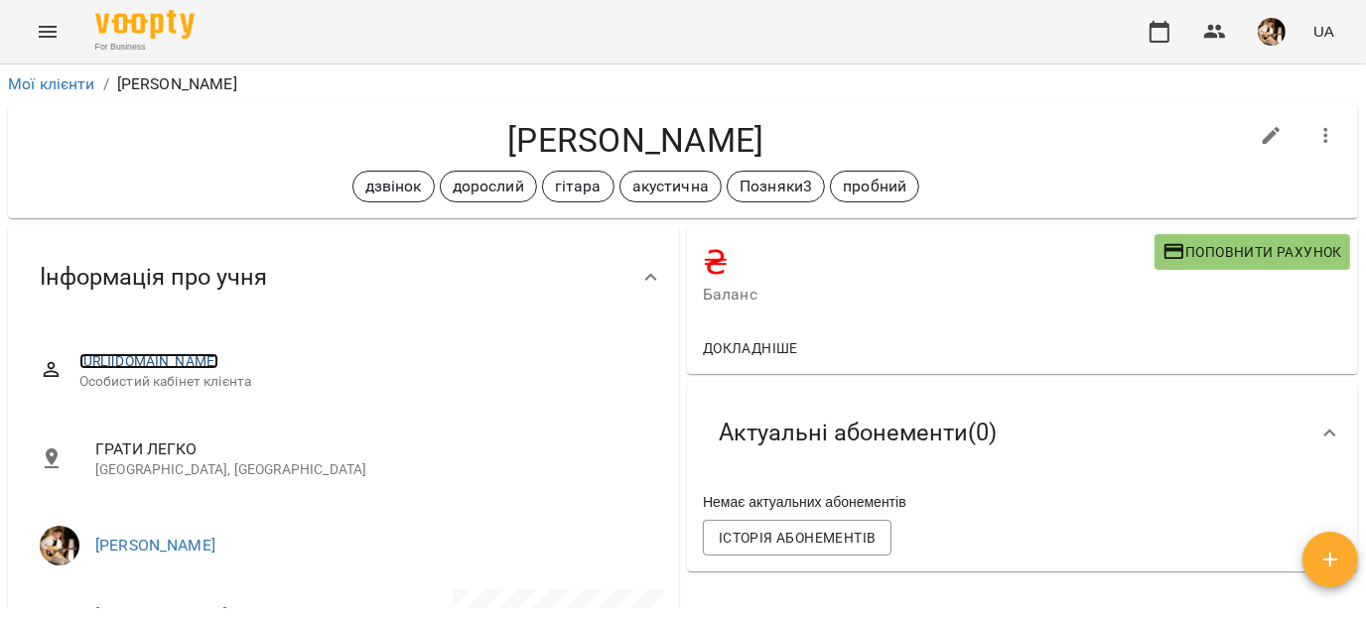
click at [219, 360] on link "[URL][DOMAIN_NAME]" at bounding box center [149, 361] width 140 height 16
click at [1161, 41] on icon "button" at bounding box center [1160, 32] width 20 height 22
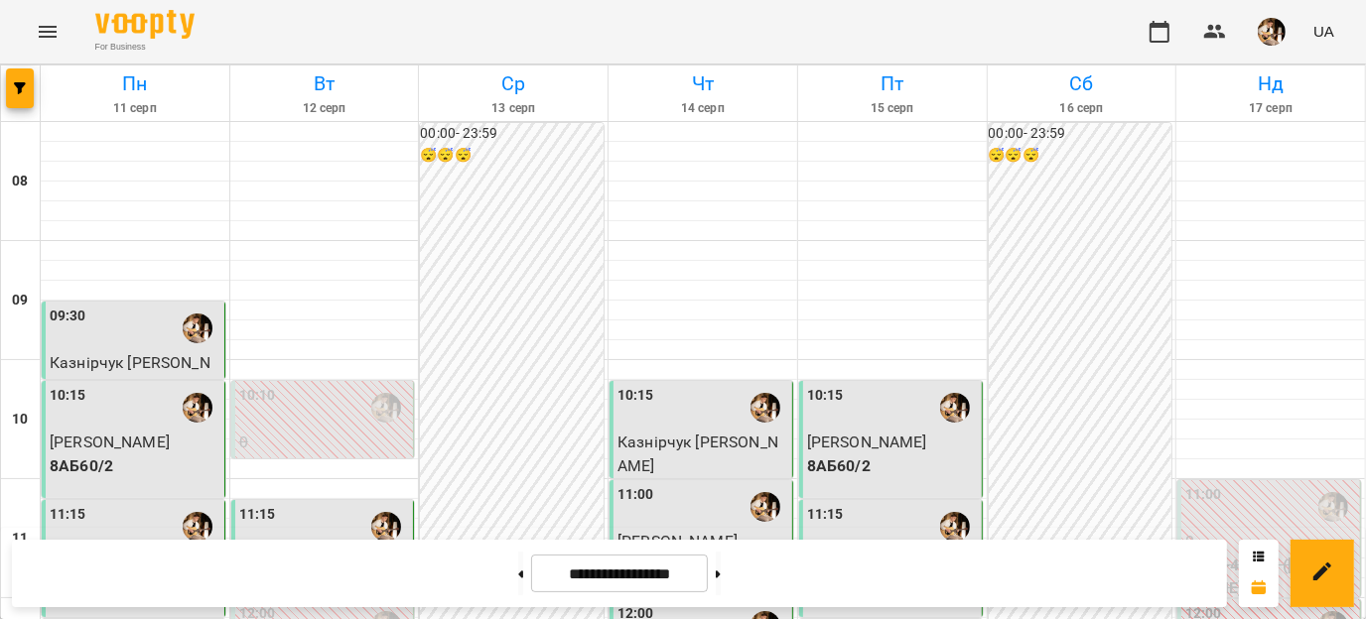
scroll to position [1140, 0]
click at [721, 564] on button at bounding box center [718, 574] width 5 height 44
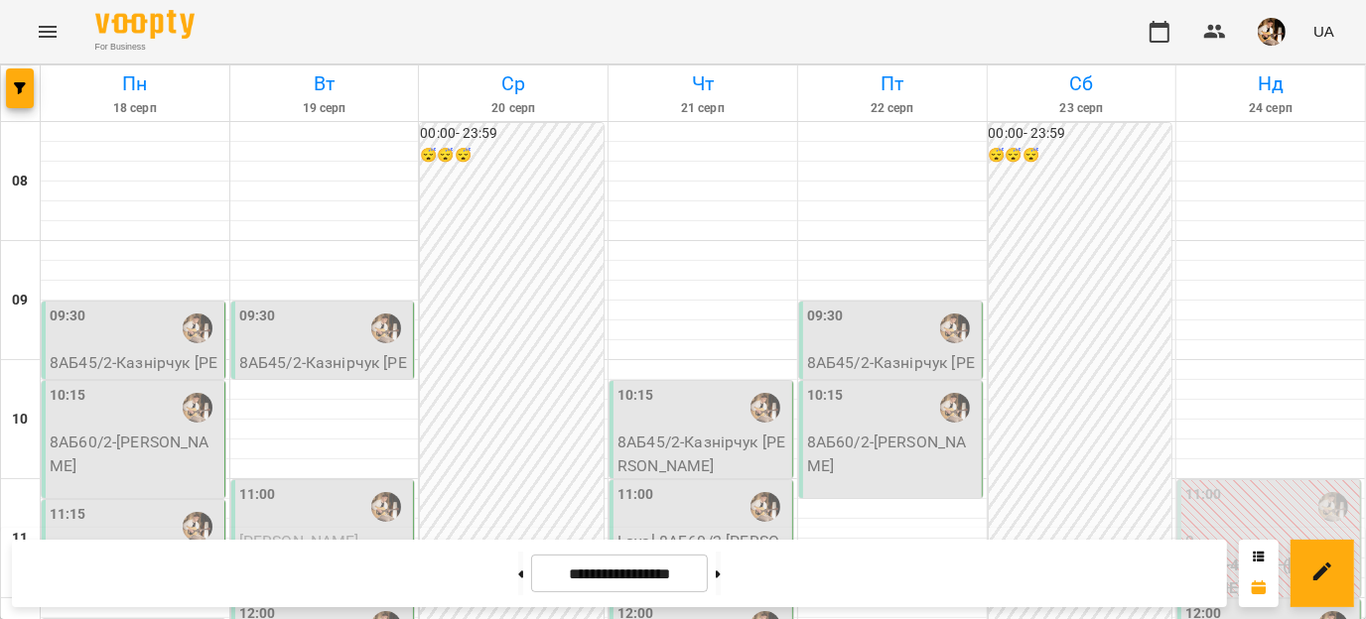
scroll to position [718, 0]
click at [721, 573] on button at bounding box center [718, 574] width 5 height 44
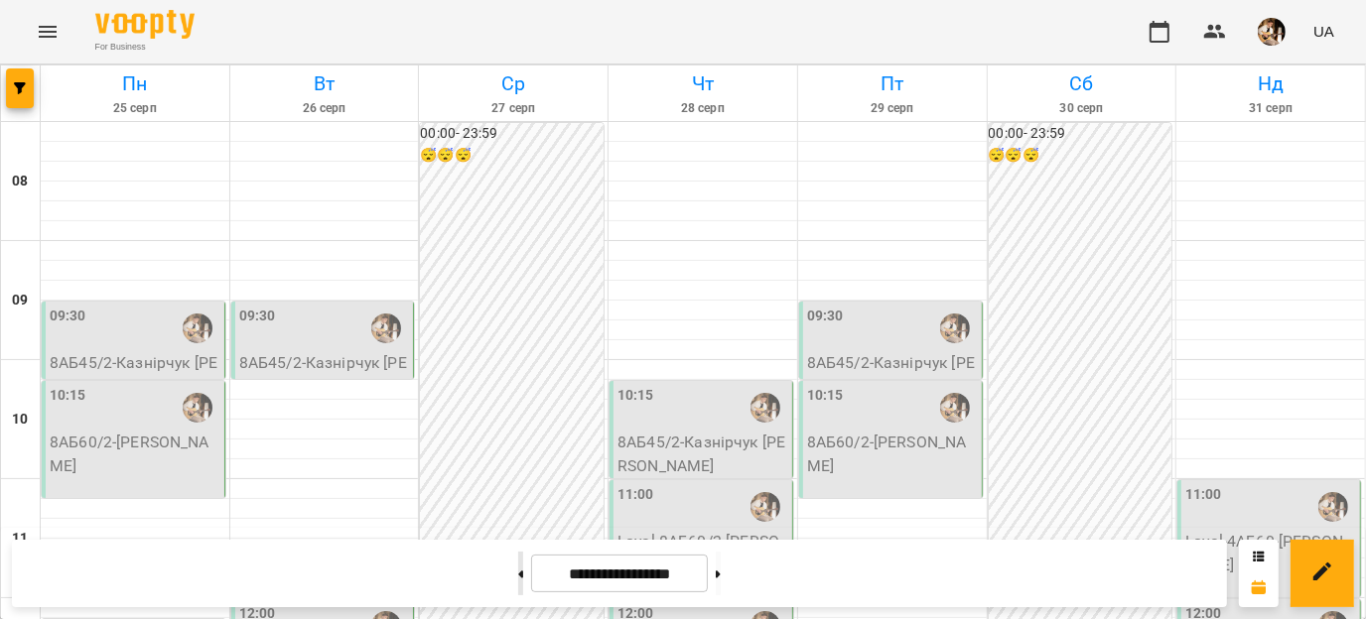
click at [518, 572] on button at bounding box center [520, 574] width 5 height 44
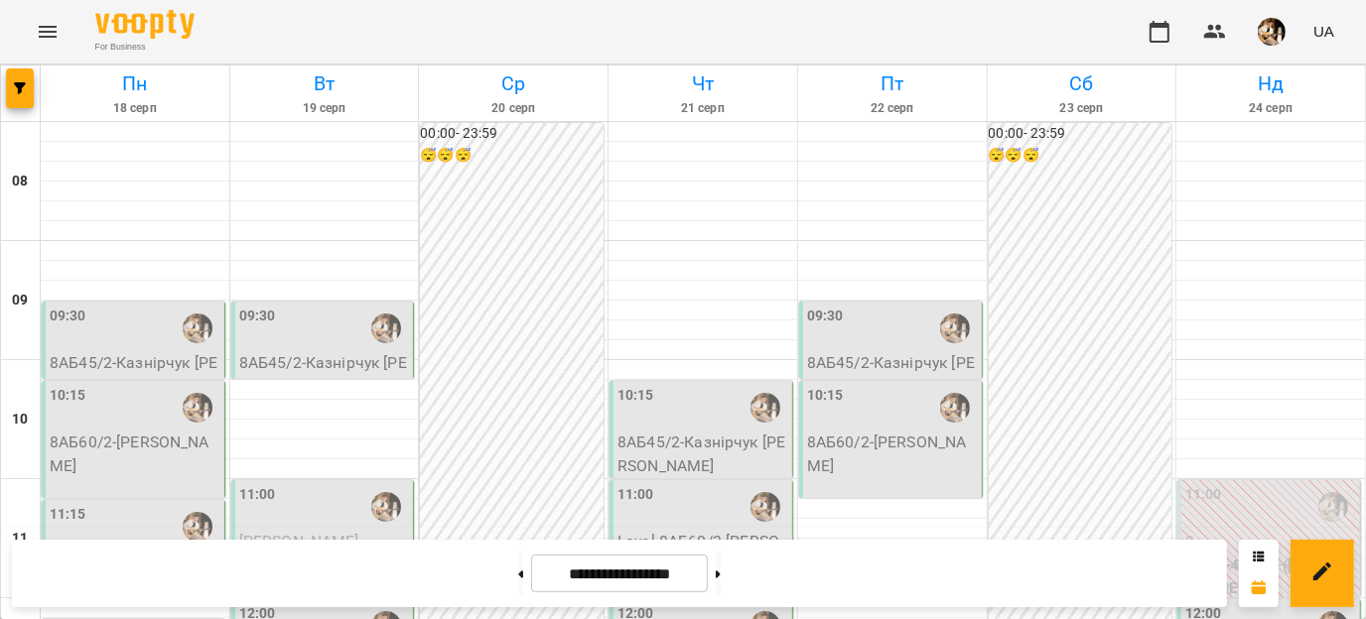
scroll to position [0, 0]
click at [518, 582] on button at bounding box center [520, 574] width 5 height 44
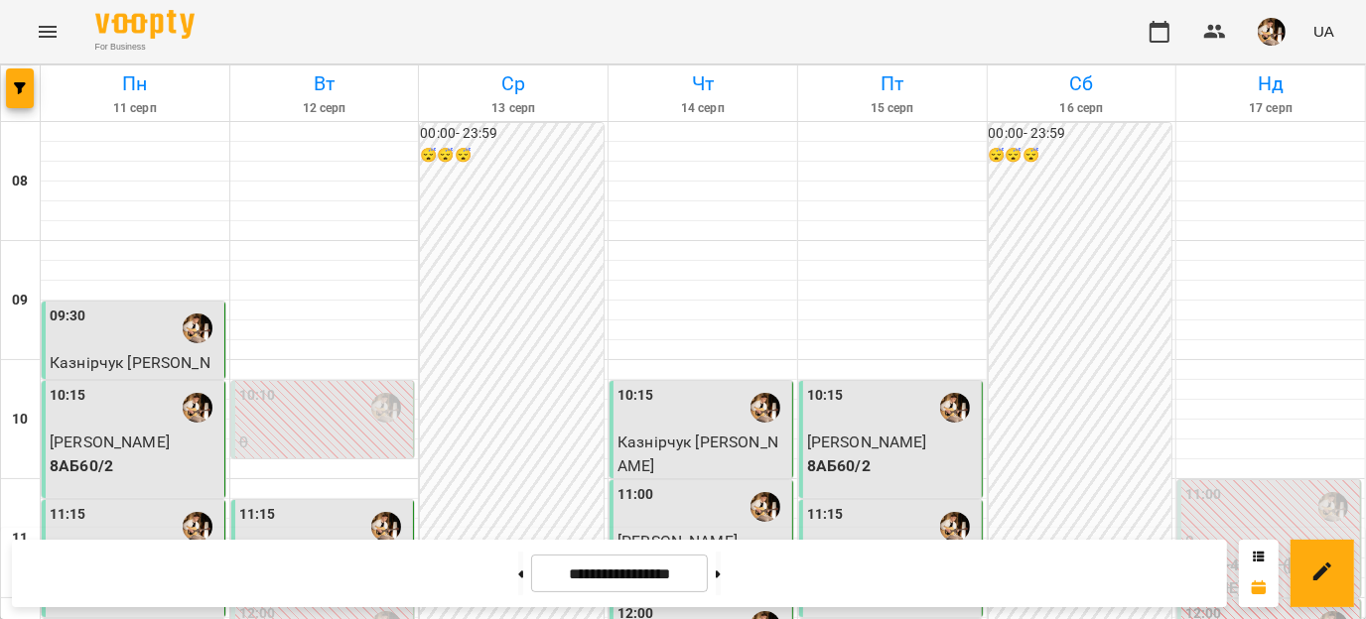
scroll to position [753, 0]
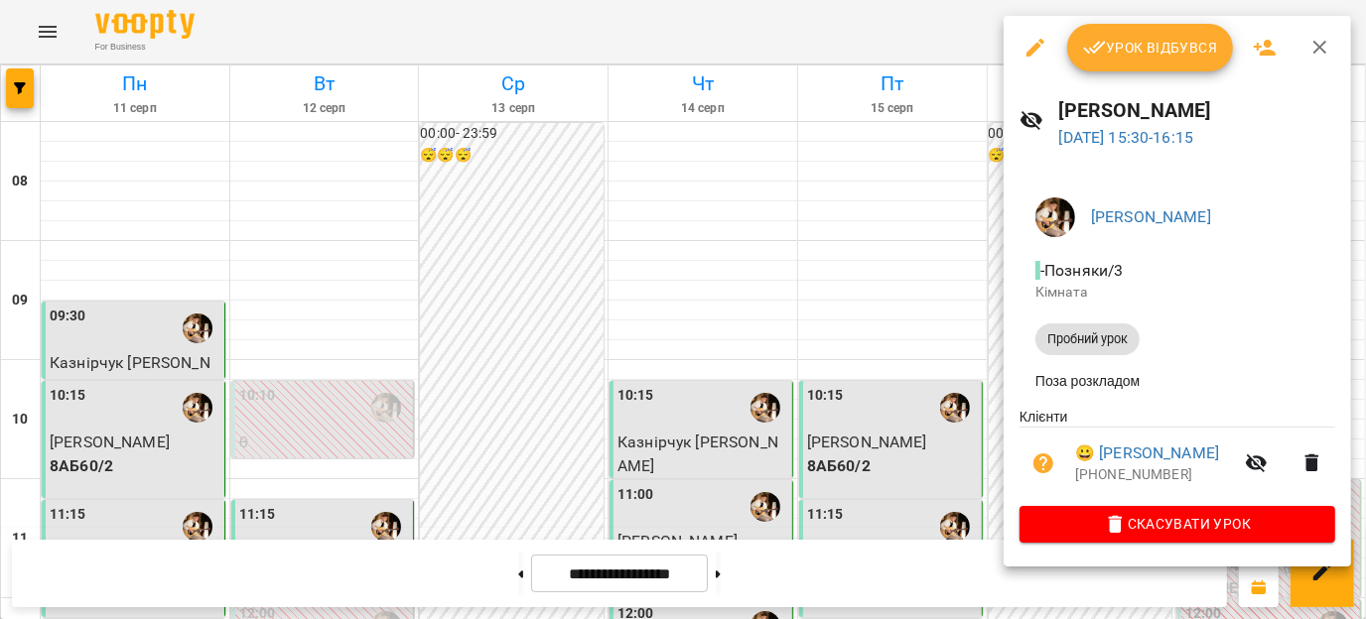
click at [985, 409] on div at bounding box center [683, 309] width 1366 height 619
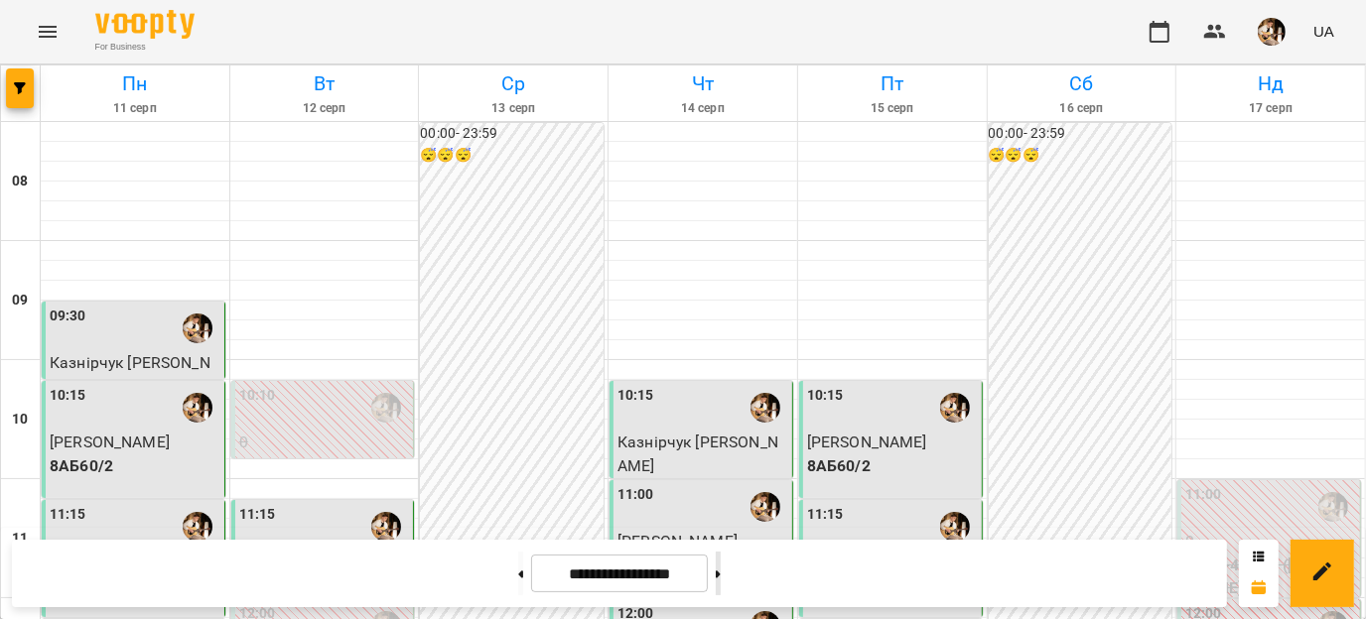
click at [721, 576] on button at bounding box center [718, 574] width 5 height 44
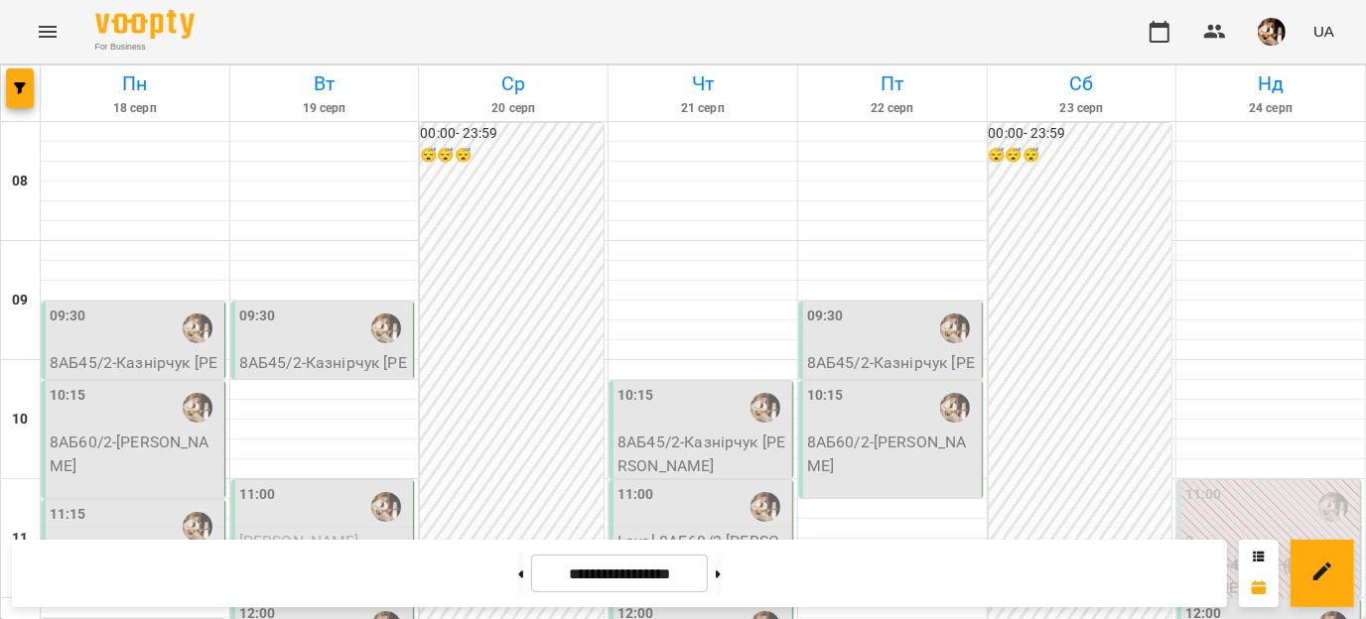
scroll to position [634, 0]
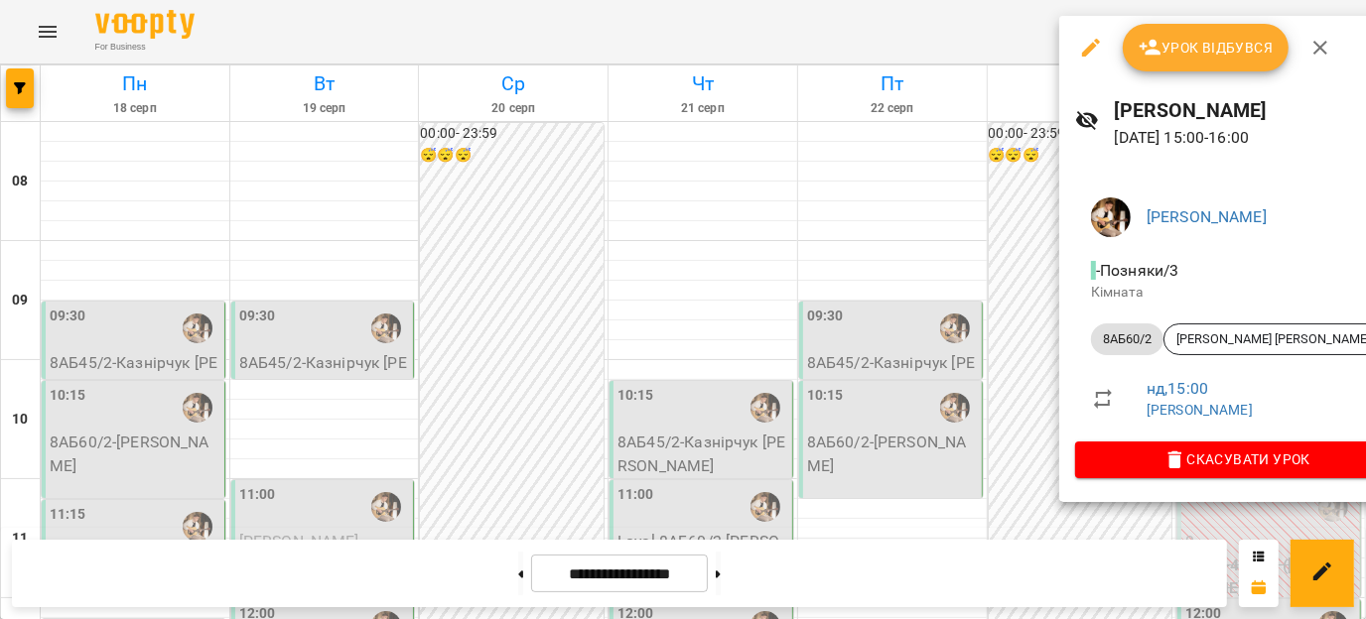
click at [1325, 38] on icon "button" at bounding box center [1320, 48] width 24 height 24
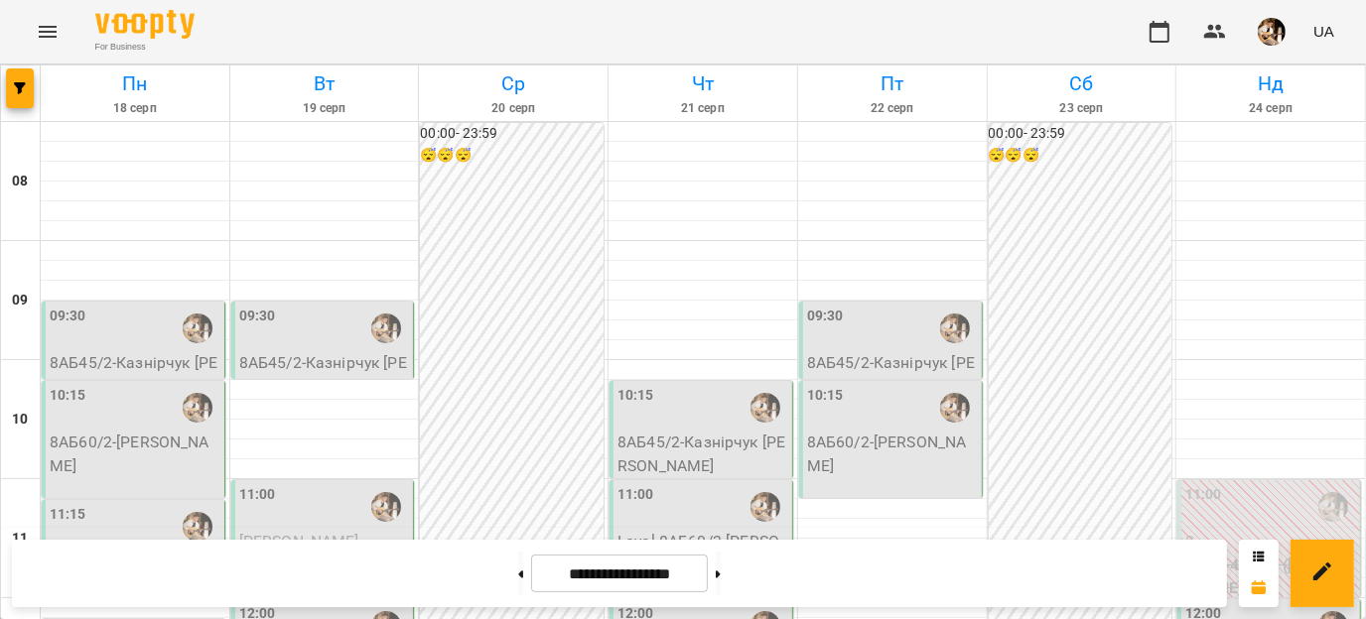
scroll to position [767, 0]
click at [721, 585] on button at bounding box center [718, 574] width 5 height 44
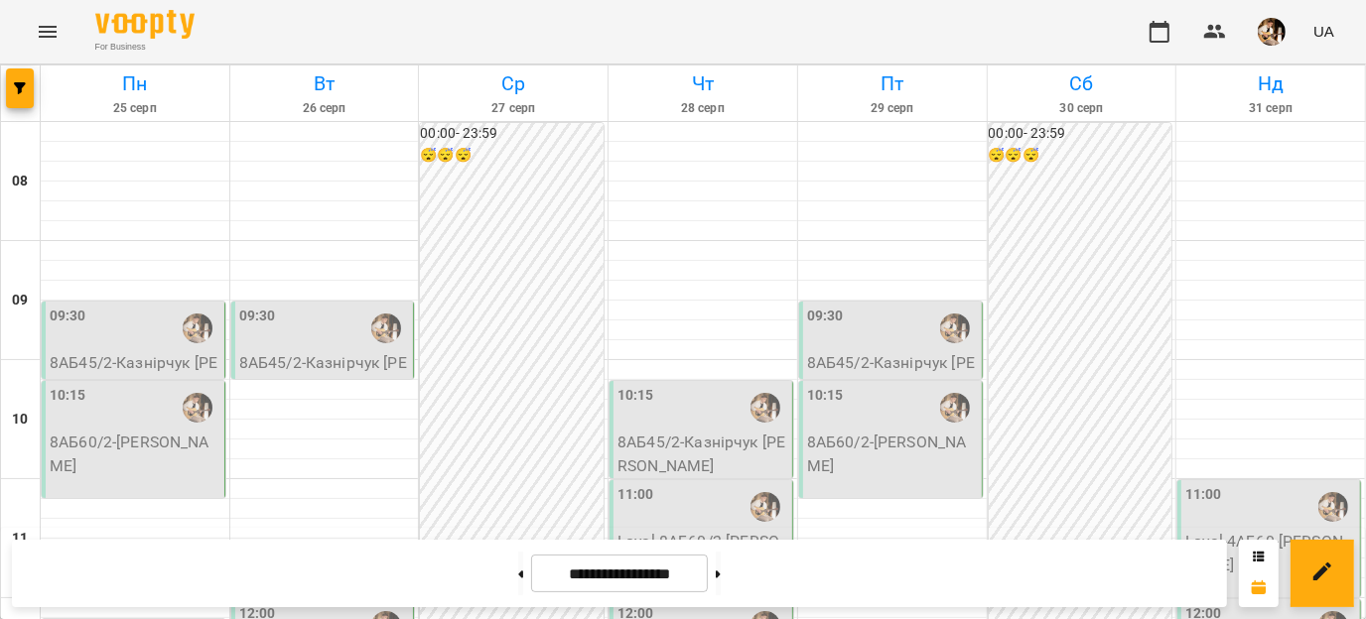
scroll to position [807, 0]
click at [519, 575] on icon at bounding box center [521, 574] width 5 height 7
type input "**********"
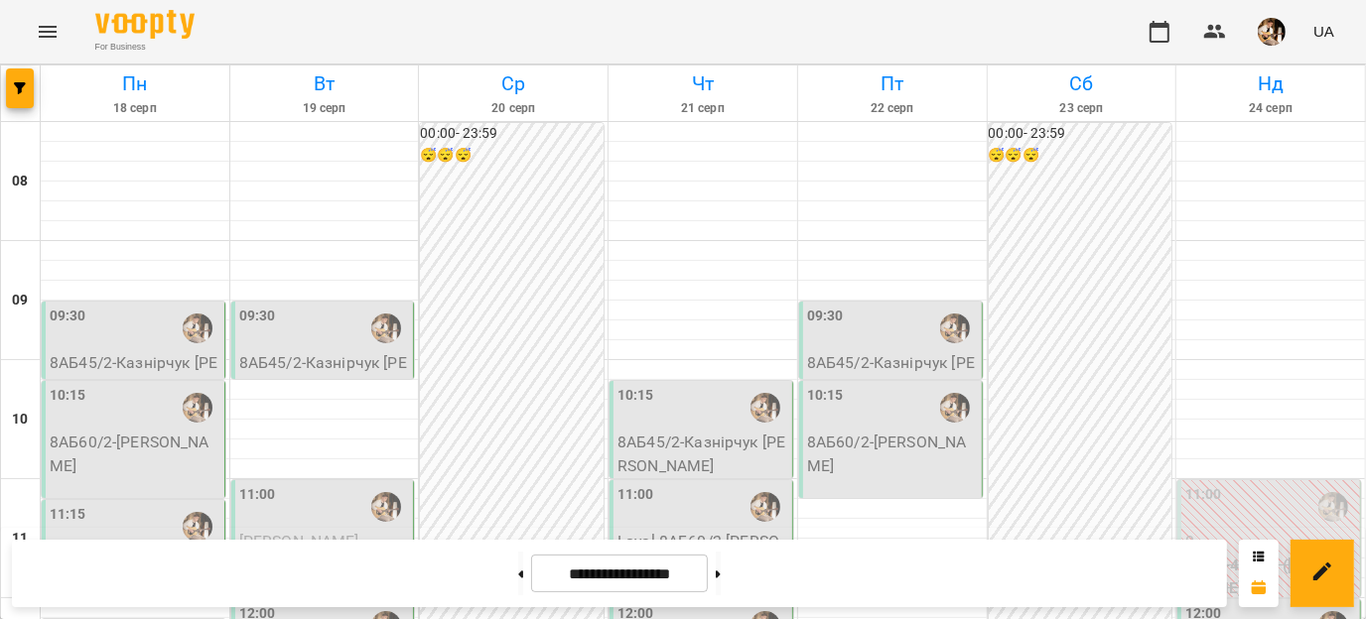
scroll to position [772, 0]
